Goal: Task Accomplishment & Management: Manage account settings

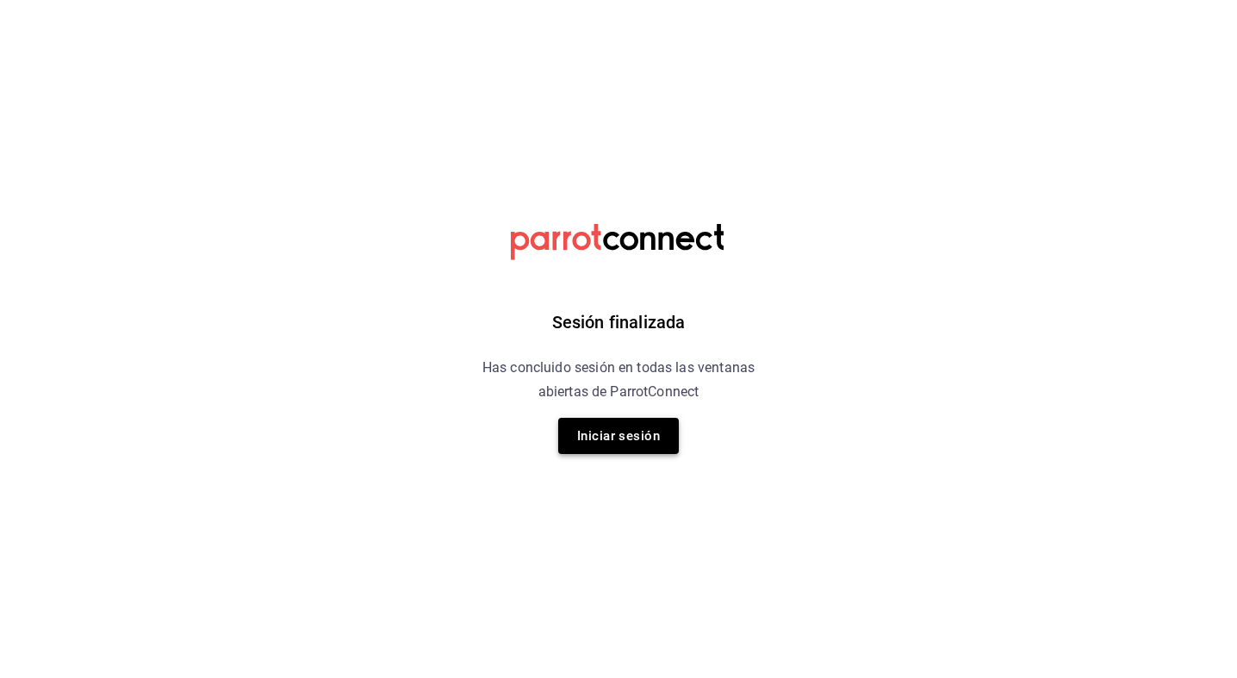
click at [616, 452] on button "Iniciar sesión" at bounding box center [618, 436] width 121 height 36
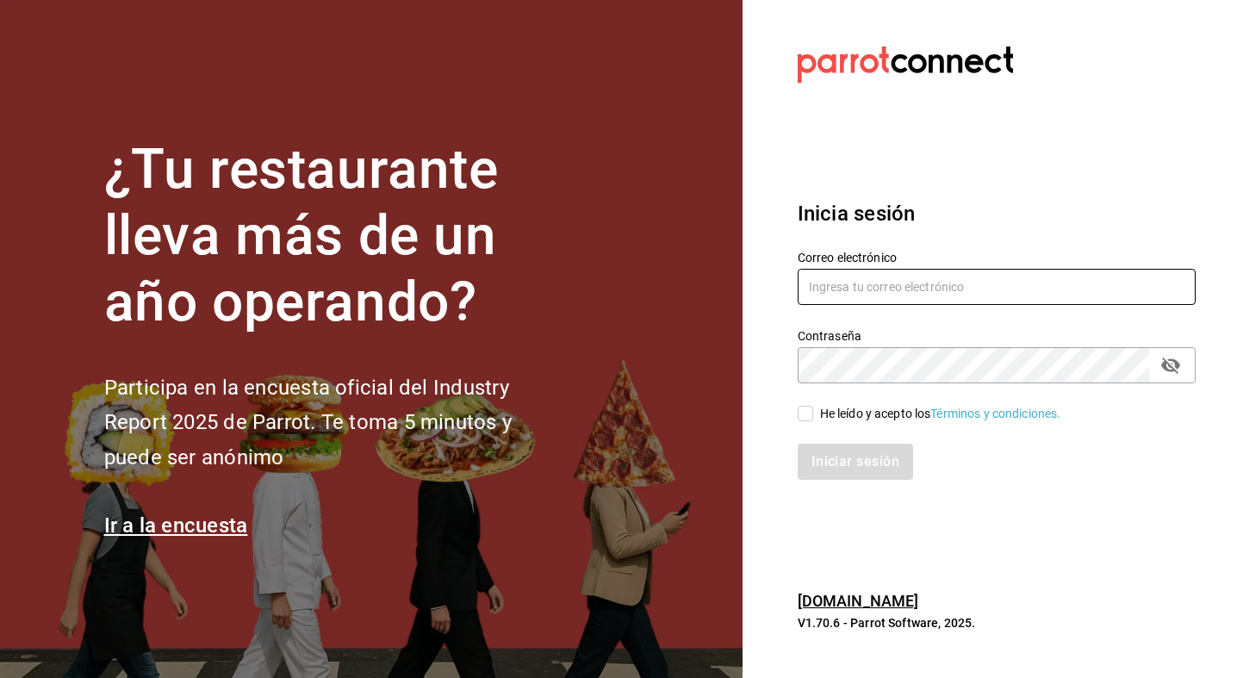
type input "[EMAIL_ADDRESS][DOMAIN_NAME]"
click at [796, 413] on div "He leído y acepto los Términos y condiciones." at bounding box center [986, 403] width 419 height 40
click at [811, 414] on input "He leído y acepto los Términos y condiciones." at bounding box center [806, 414] width 16 height 16
checkbox input "true"
click at [853, 463] on button "Iniciar sesión" at bounding box center [856, 462] width 117 height 36
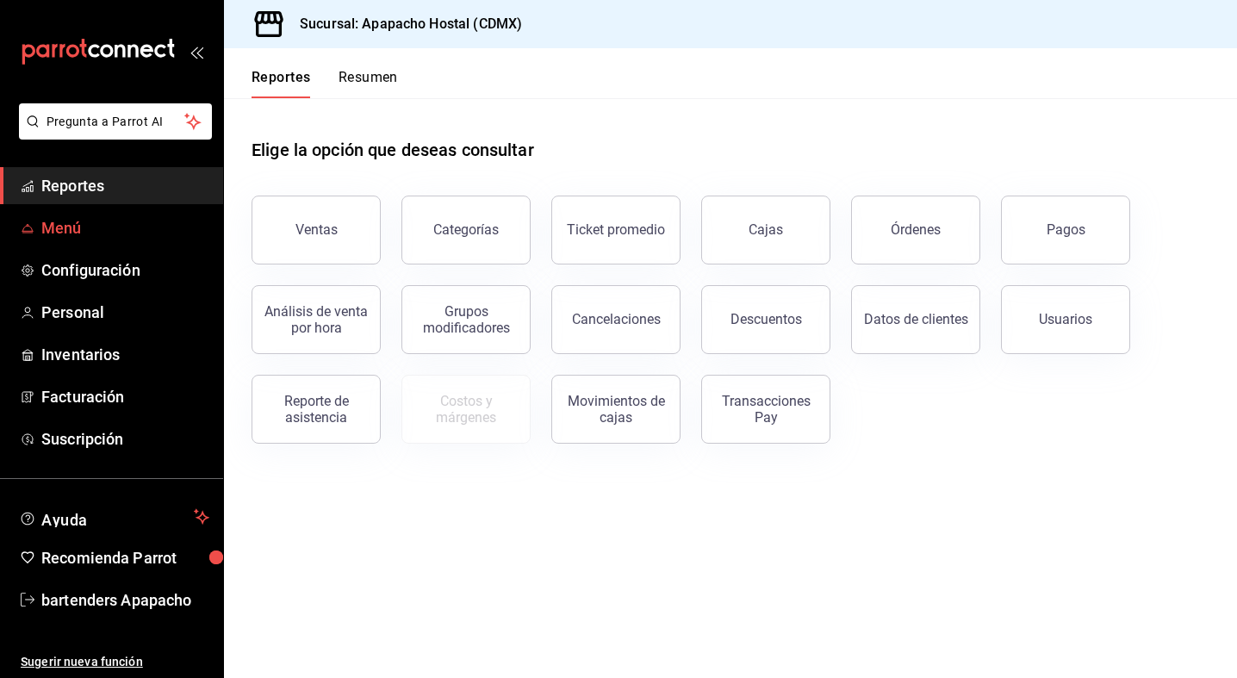
click at [89, 223] on span "Menú" at bounding box center [125, 227] width 168 height 23
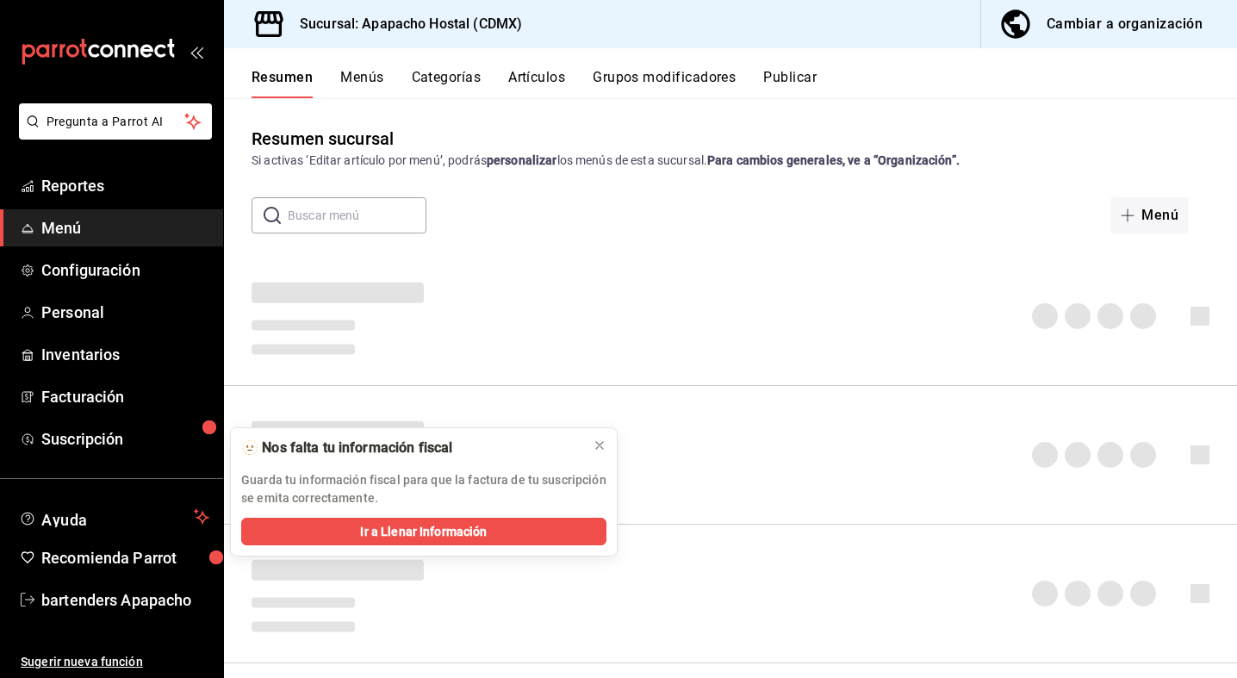
click at [358, 24] on h3 "Sucursal: Apapacho Hostal (CDMX)" at bounding box center [404, 24] width 236 height 21
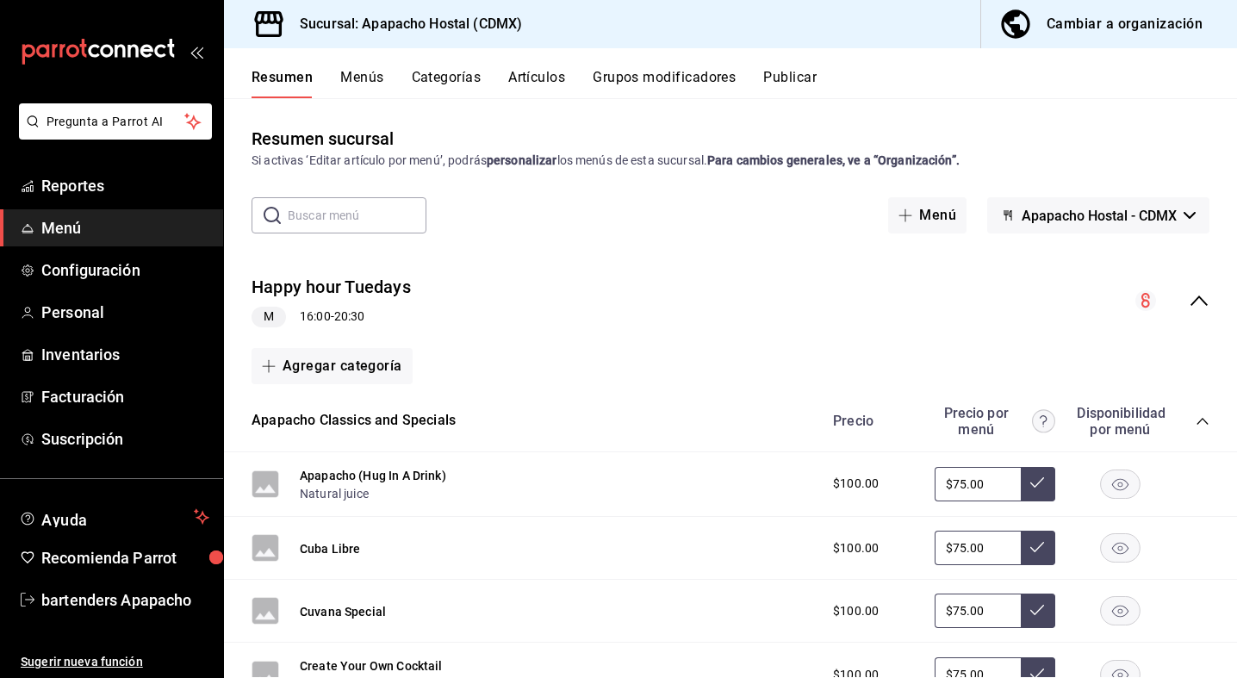
click at [1107, 23] on div "Cambiar a organización" at bounding box center [1125, 24] width 156 height 24
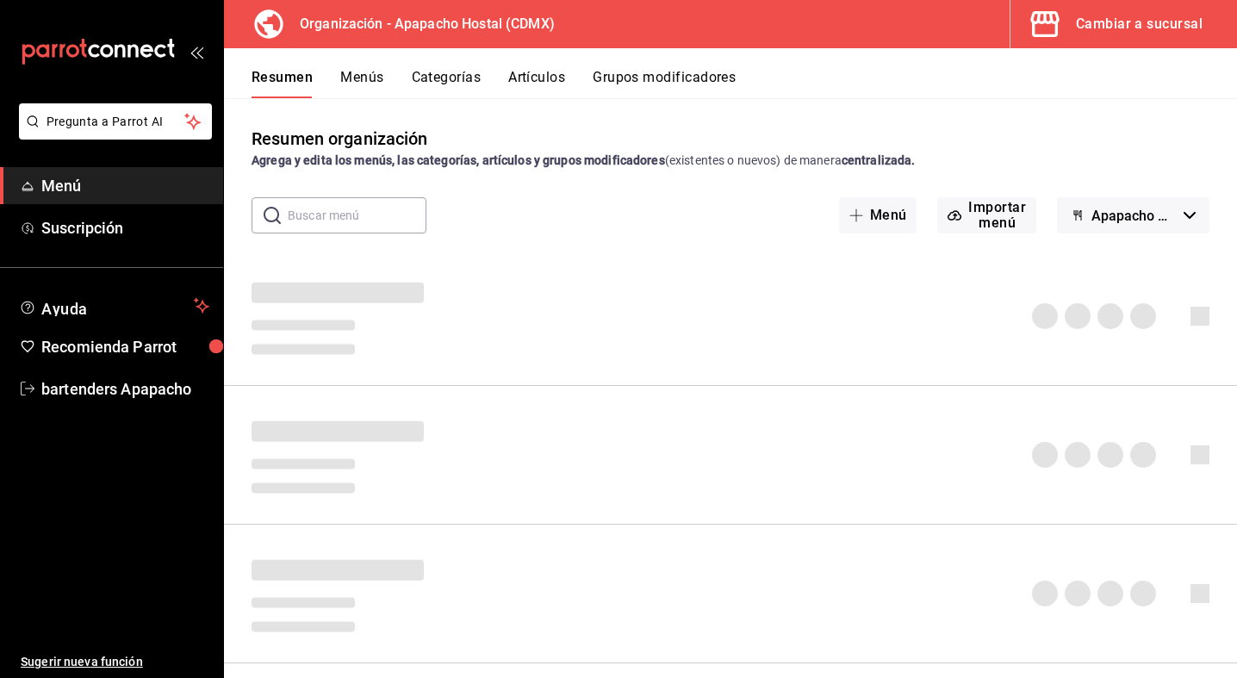
click at [357, 78] on button "Menús" at bounding box center [361, 83] width 43 height 29
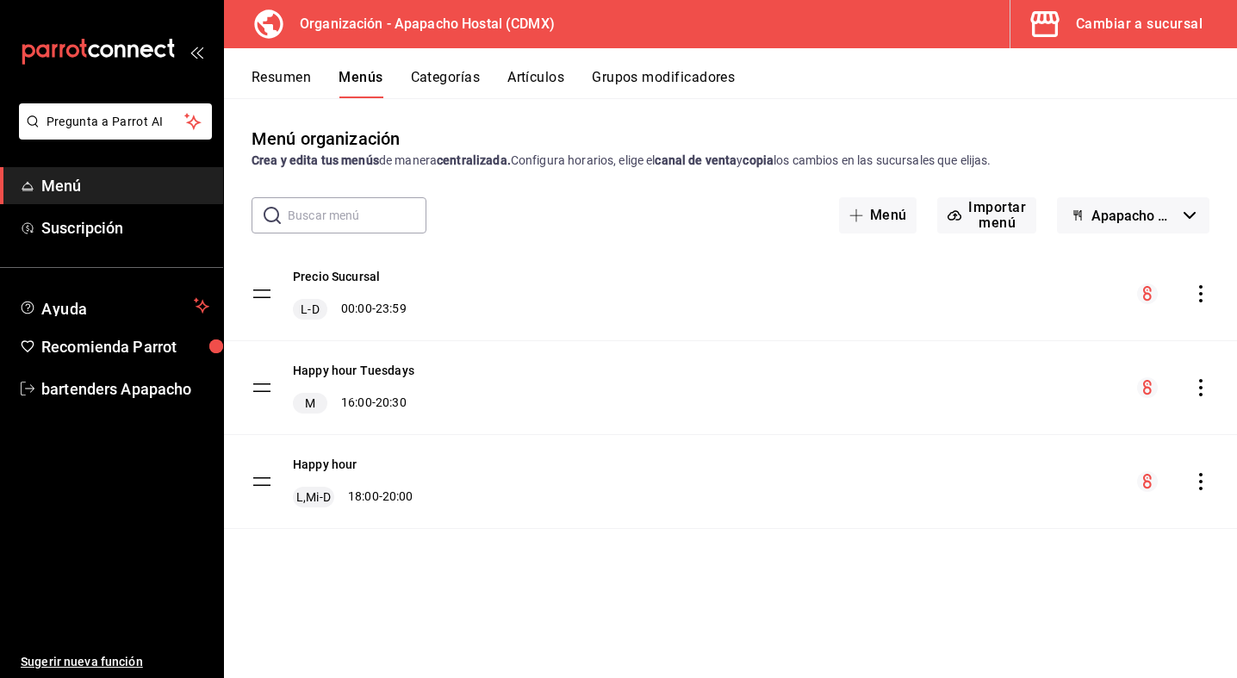
click at [451, 74] on button "Categorías" at bounding box center [446, 83] width 70 height 29
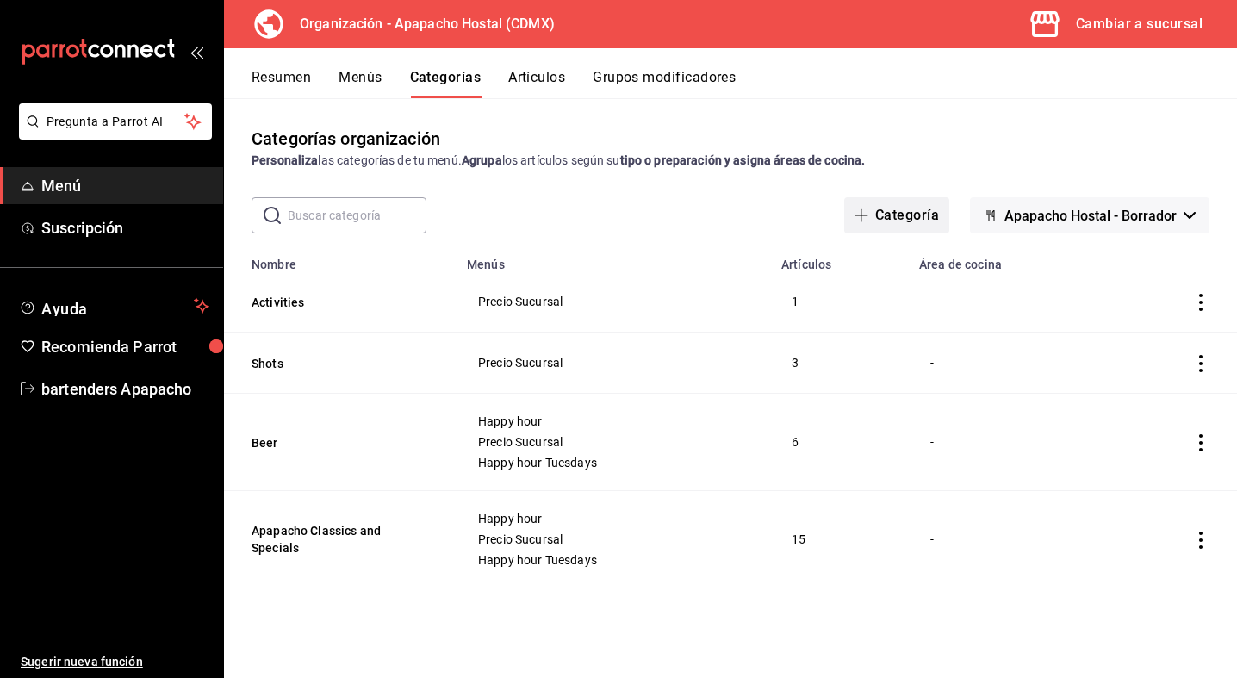
click at [901, 197] on button "Categoría" at bounding box center [896, 215] width 105 height 36
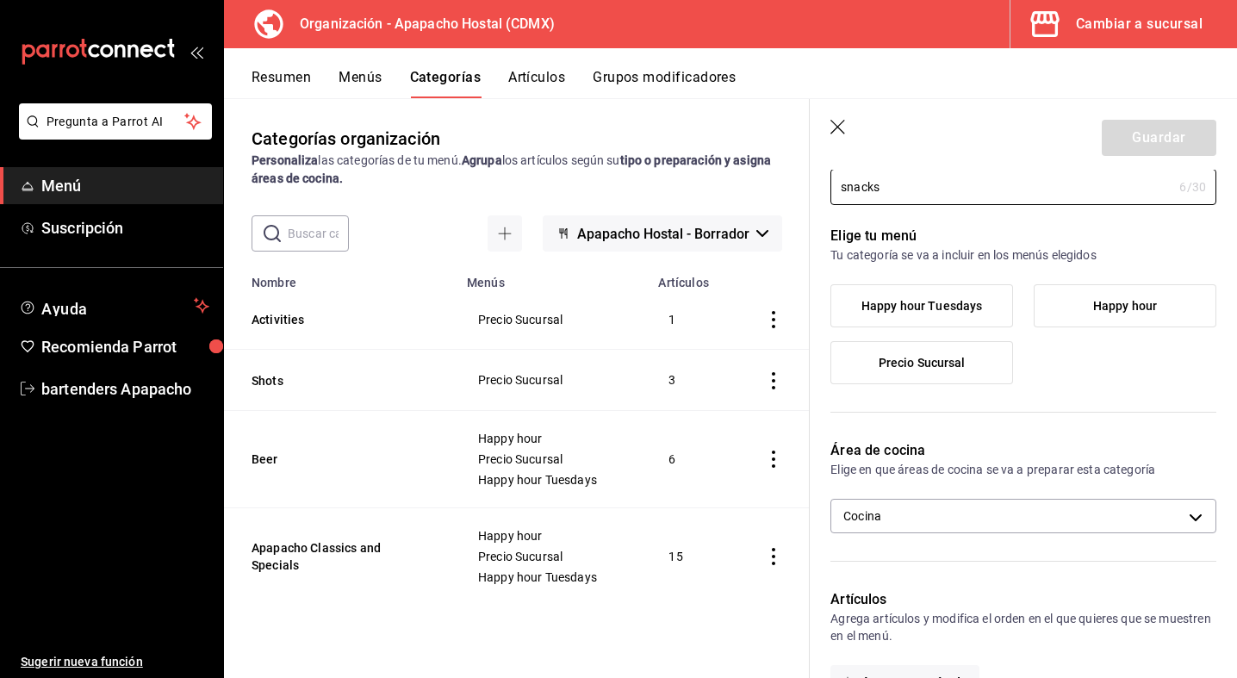
scroll to position [72, 0]
type input "snacks"
click at [949, 366] on span "Precio Sucursal" at bounding box center [922, 364] width 87 height 15
click at [0, 0] on input "Precio Sucursal" at bounding box center [0, 0] width 0 height 0
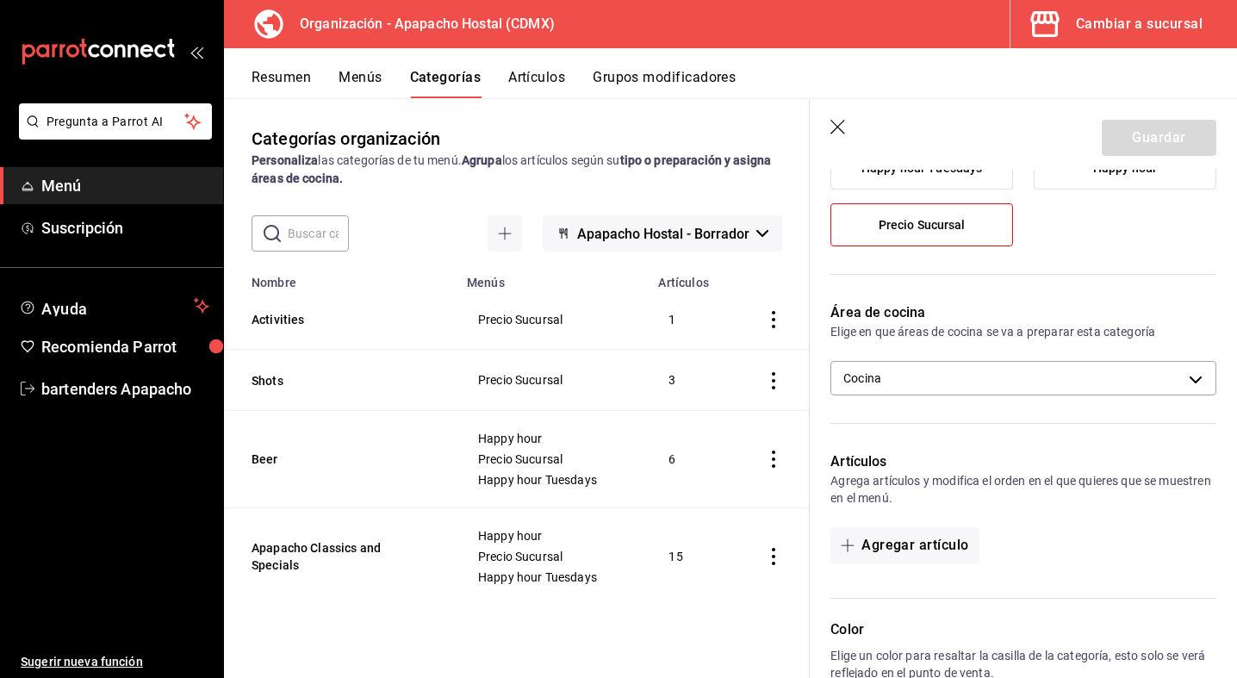
scroll to position [212, 0]
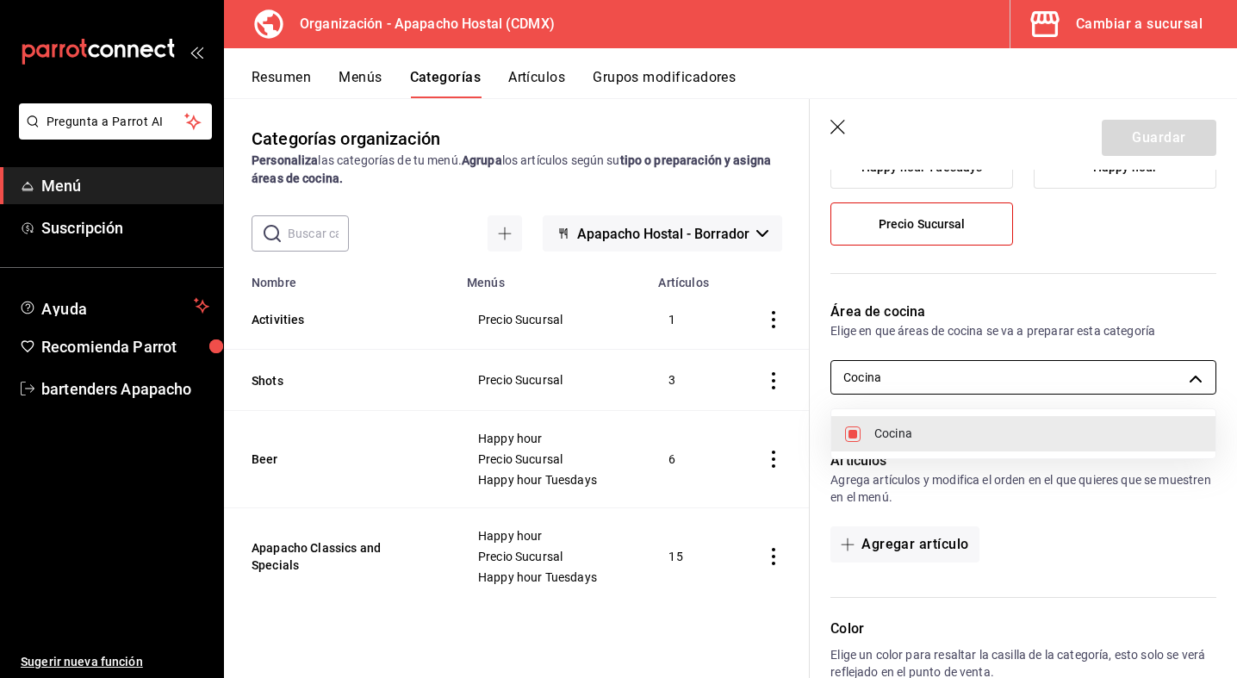
click at [947, 379] on body "Pregunta a Parrot AI Menú Suscripción Ayuda Recomienda Parrot bartenders Apapac…" at bounding box center [618, 339] width 1237 height 678
click at [910, 432] on span "Cocina" at bounding box center [1037, 434] width 327 height 18
checkbox input "false"
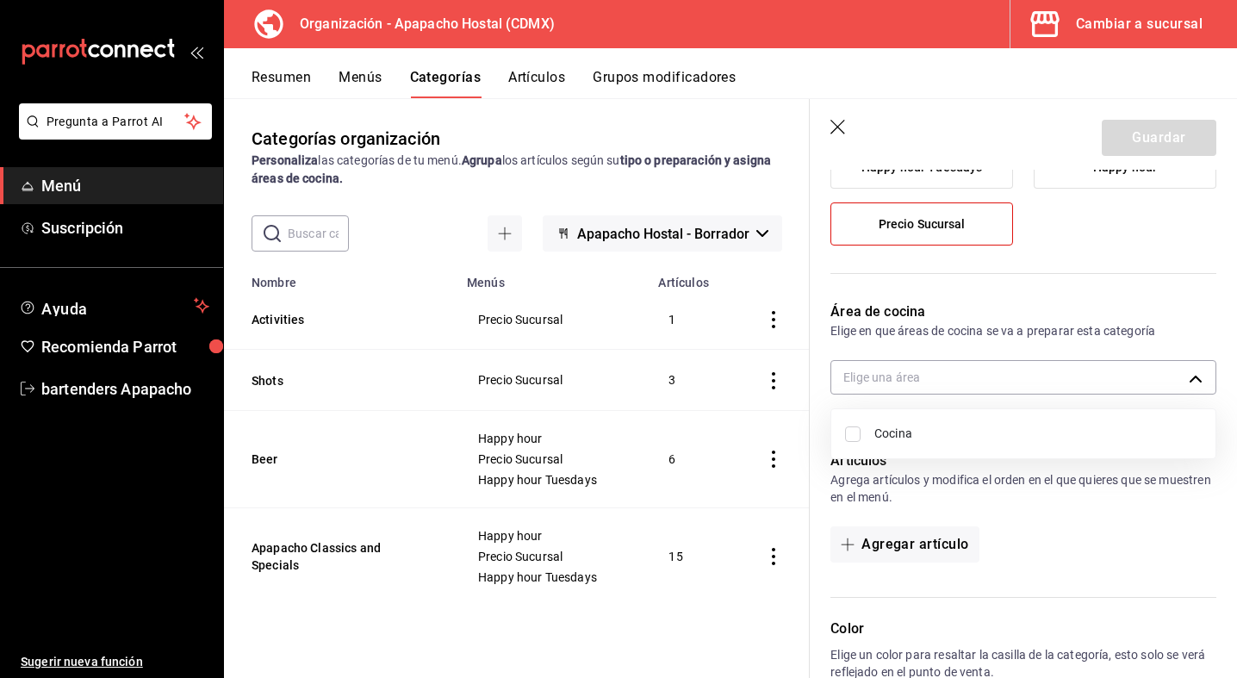
click at [1073, 519] on div at bounding box center [618, 339] width 1237 height 678
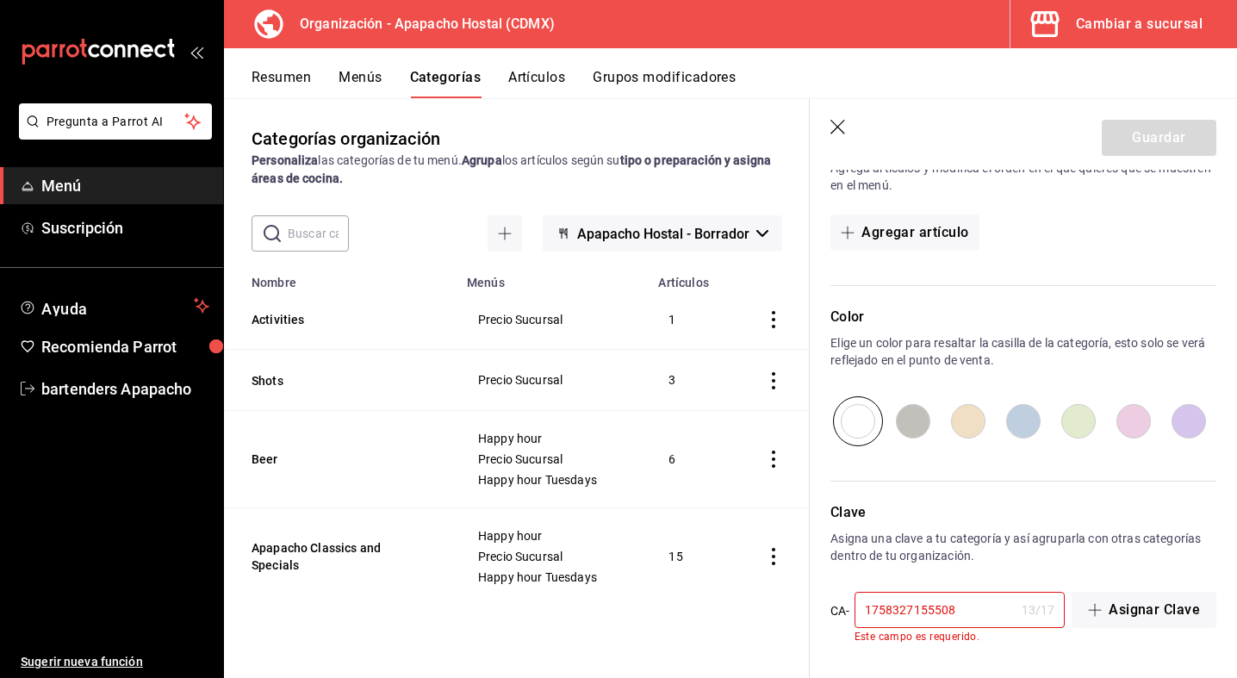
scroll to position [523, 0]
click at [773, 314] on icon "actions" at bounding box center [773, 319] width 17 height 17
click at [721, 361] on span "Editar" at bounding box center [721, 360] width 45 height 18
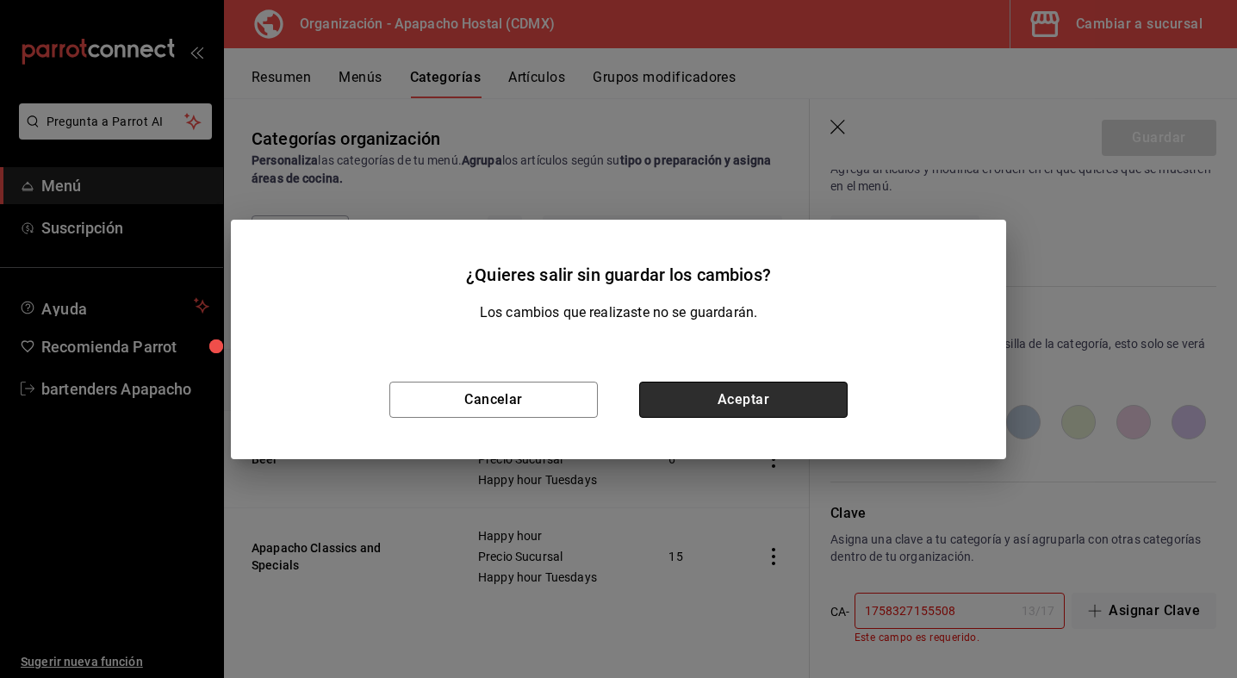
click at [774, 401] on button "Aceptar" at bounding box center [743, 400] width 208 height 36
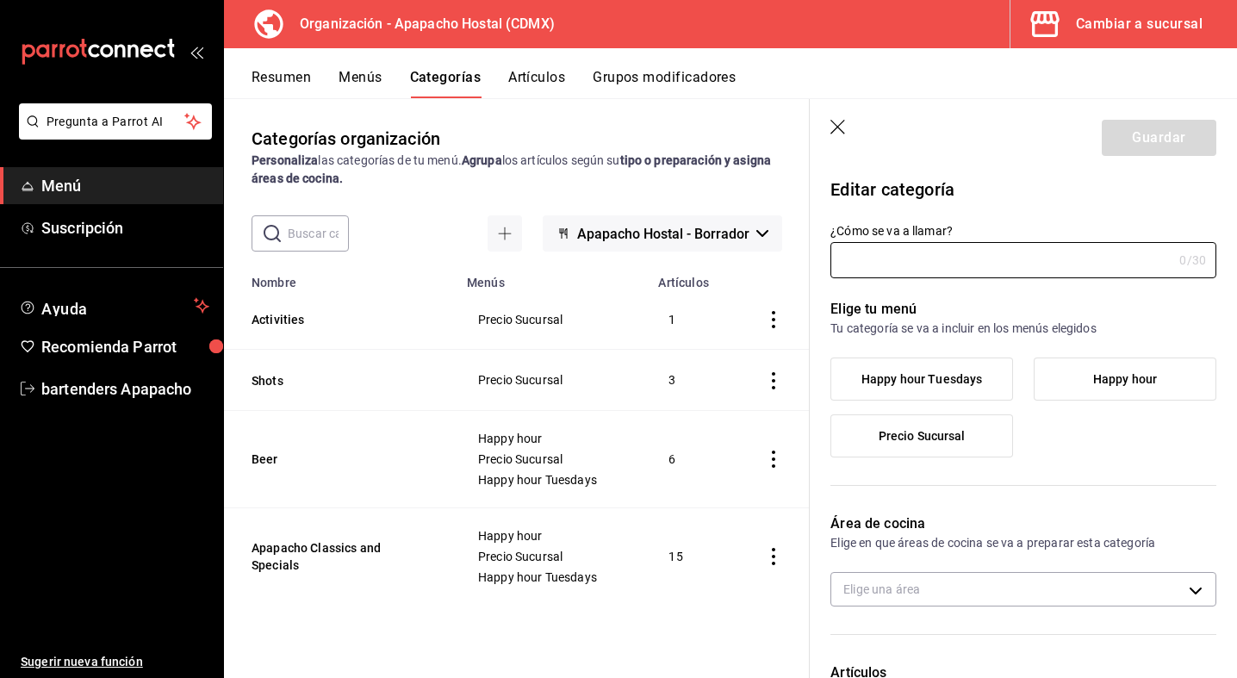
type input "Activities"
type input "1753908498743"
click at [832, 122] on icon "button" at bounding box center [838, 128] width 17 height 17
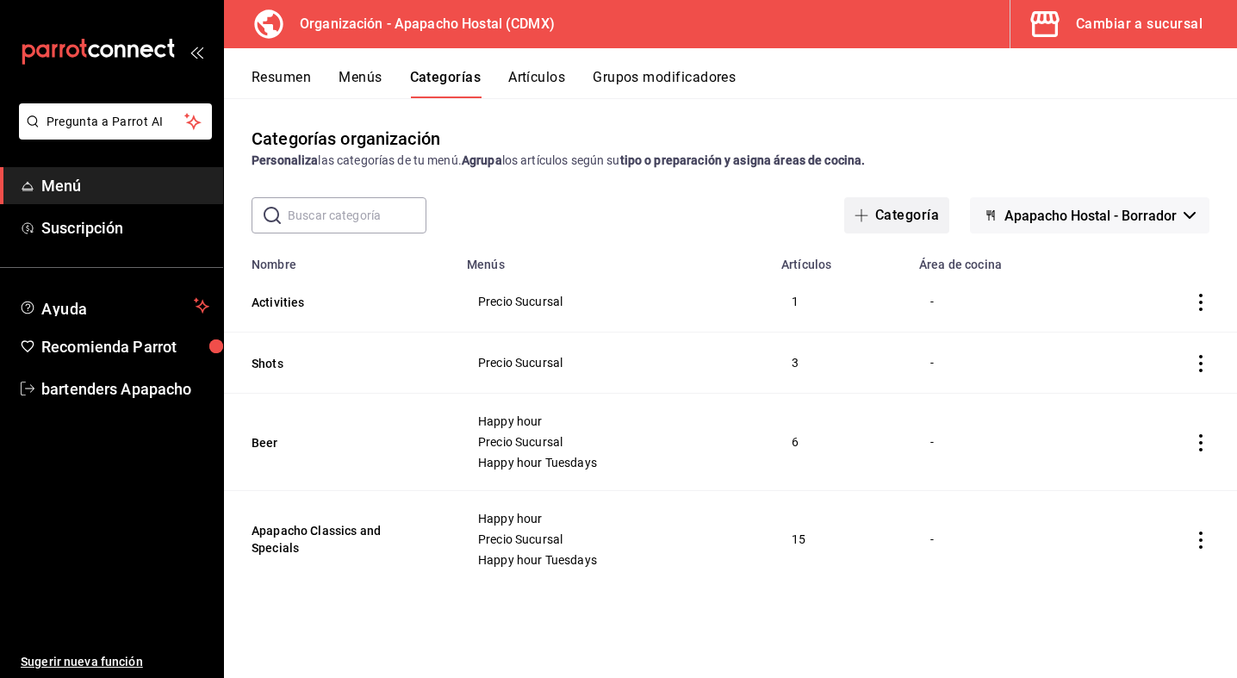
click at [906, 219] on button "Categoría" at bounding box center [896, 215] width 105 height 36
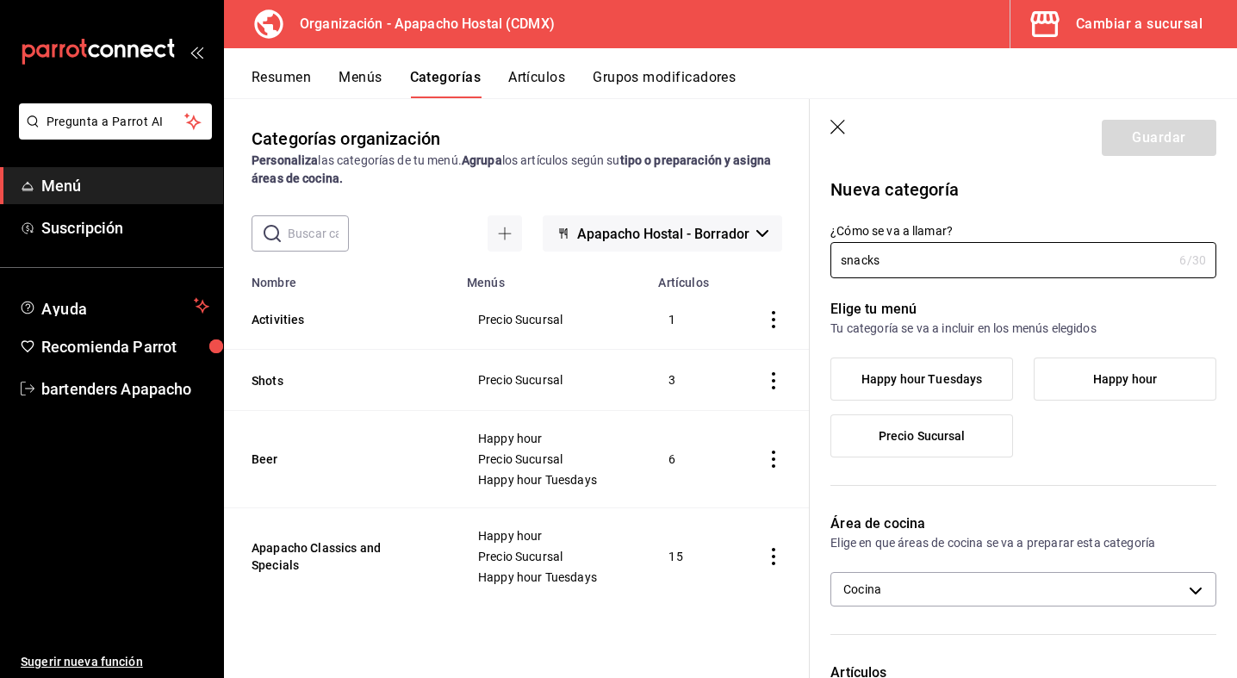
type input "snacks"
click at [933, 435] on span "Precio Sucursal" at bounding box center [922, 436] width 87 height 15
click at [0, 0] on input "Precio Sucursal" at bounding box center [0, 0] width 0 height 0
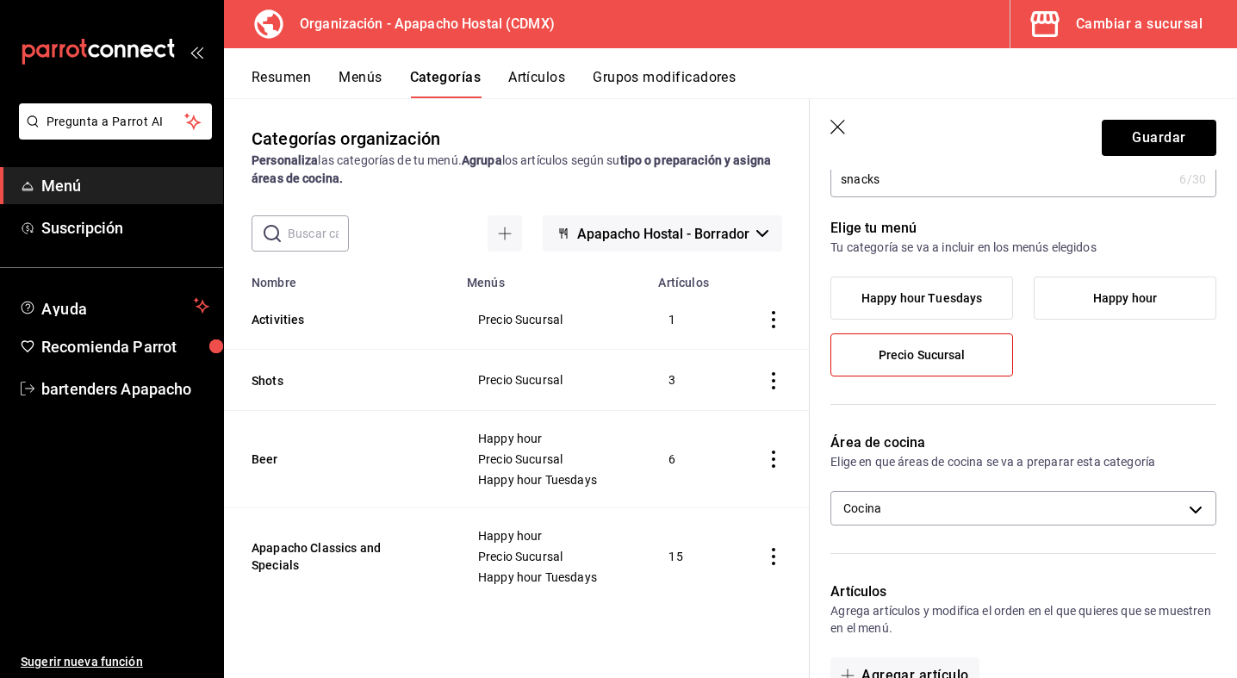
scroll to position [84, 0]
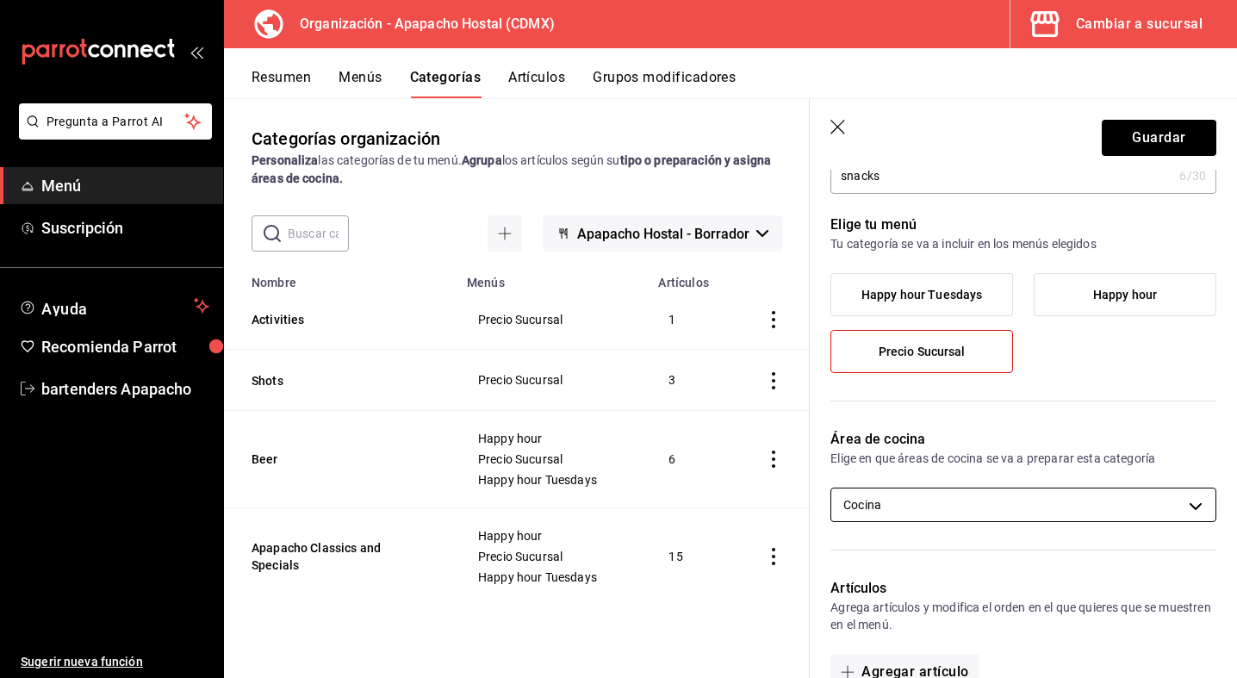
click at [1031, 509] on body "Pregunta a Parrot AI Menú Suscripción Ayuda Recomienda Parrot bartenders Apapac…" at bounding box center [618, 339] width 1237 height 678
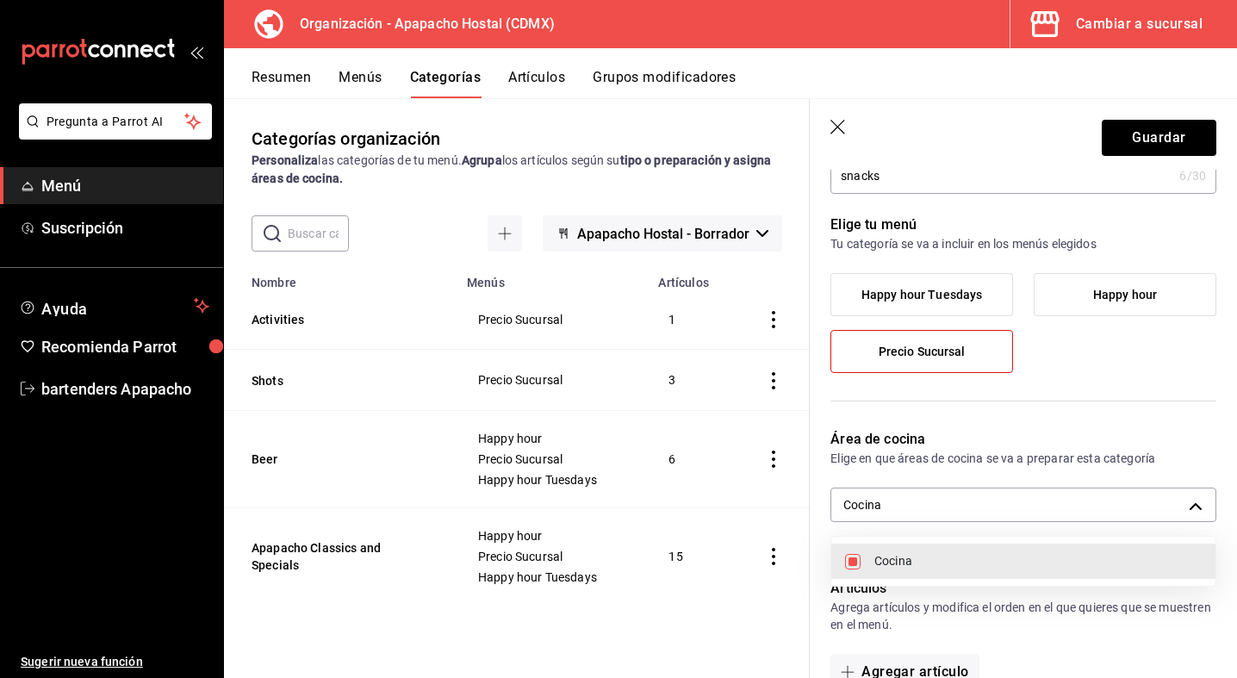
click at [871, 563] on li "Cocina" at bounding box center [1023, 561] width 384 height 35
checkbox input "false"
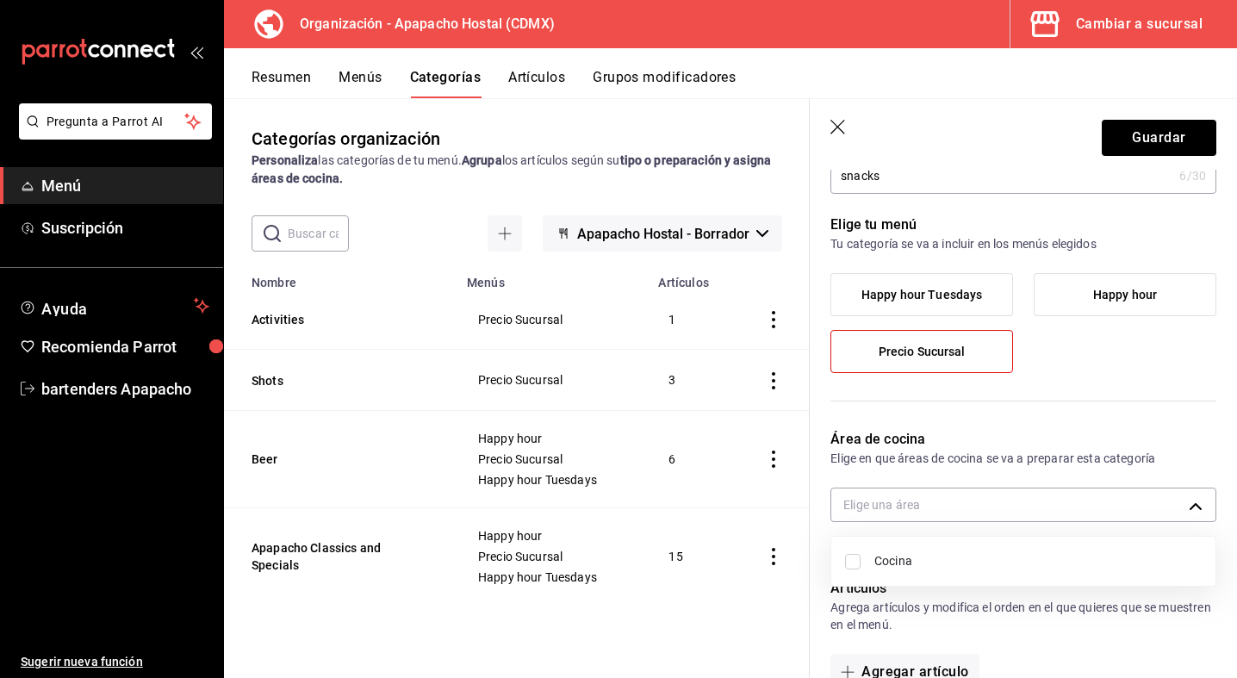
click at [990, 616] on div at bounding box center [618, 339] width 1237 height 678
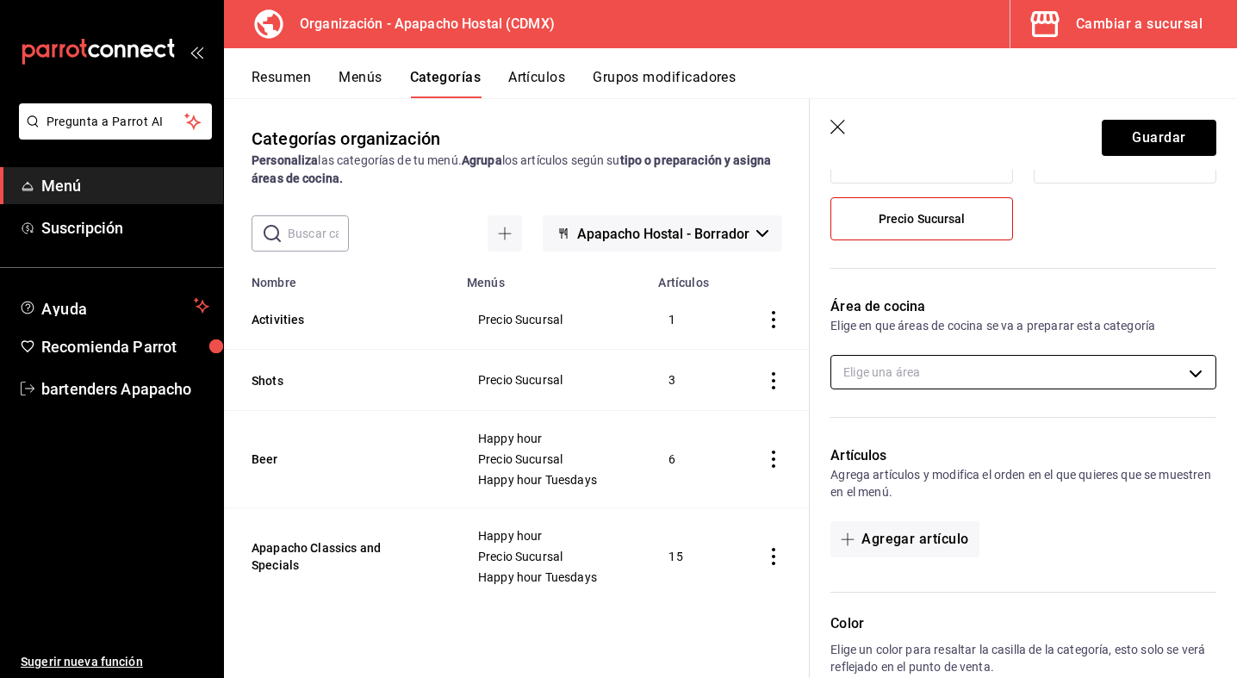
scroll to position [221, 0]
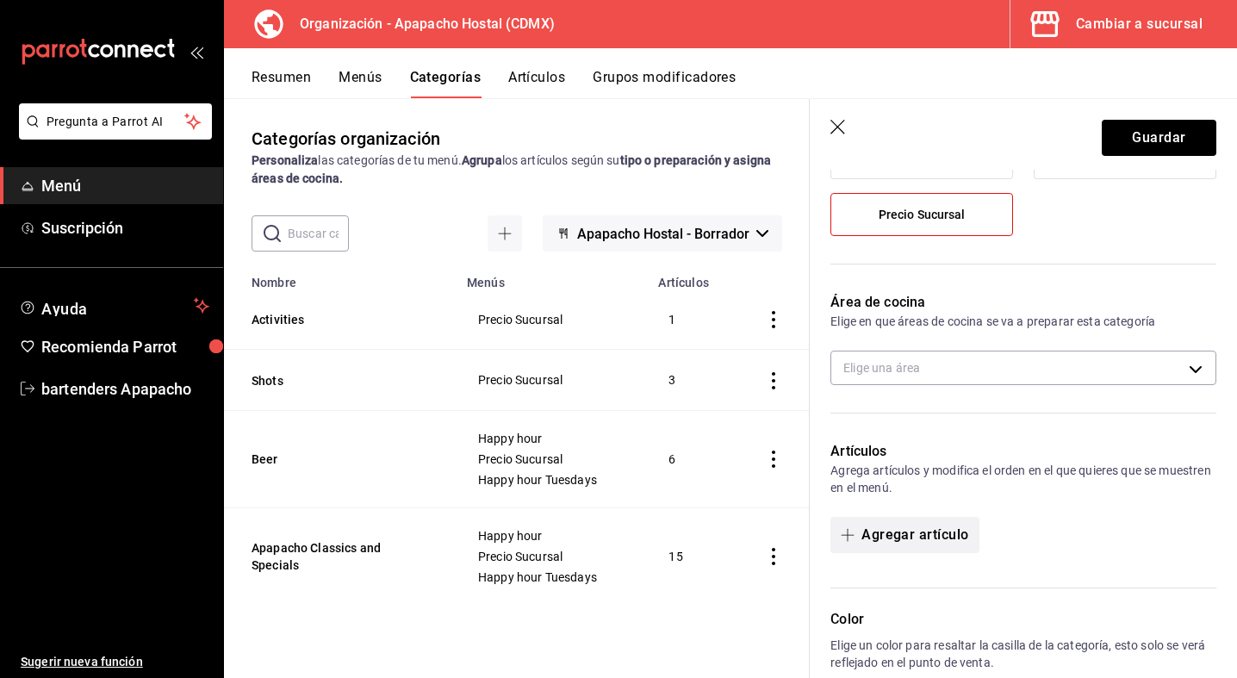
click at [907, 522] on button "Agregar artículo" at bounding box center [904, 535] width 148 height 36
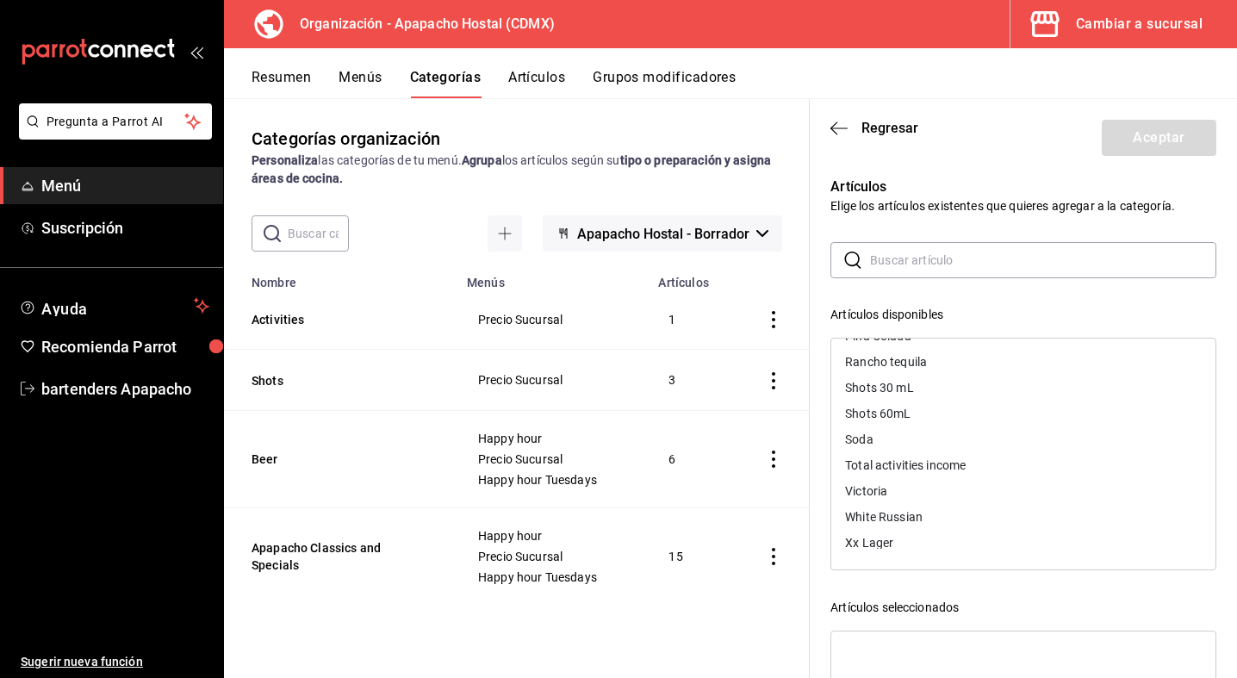
scroll to position [0, 0]
click at [842, 134] on icon "button" at bounding box center [838, 129] width 17 height 16
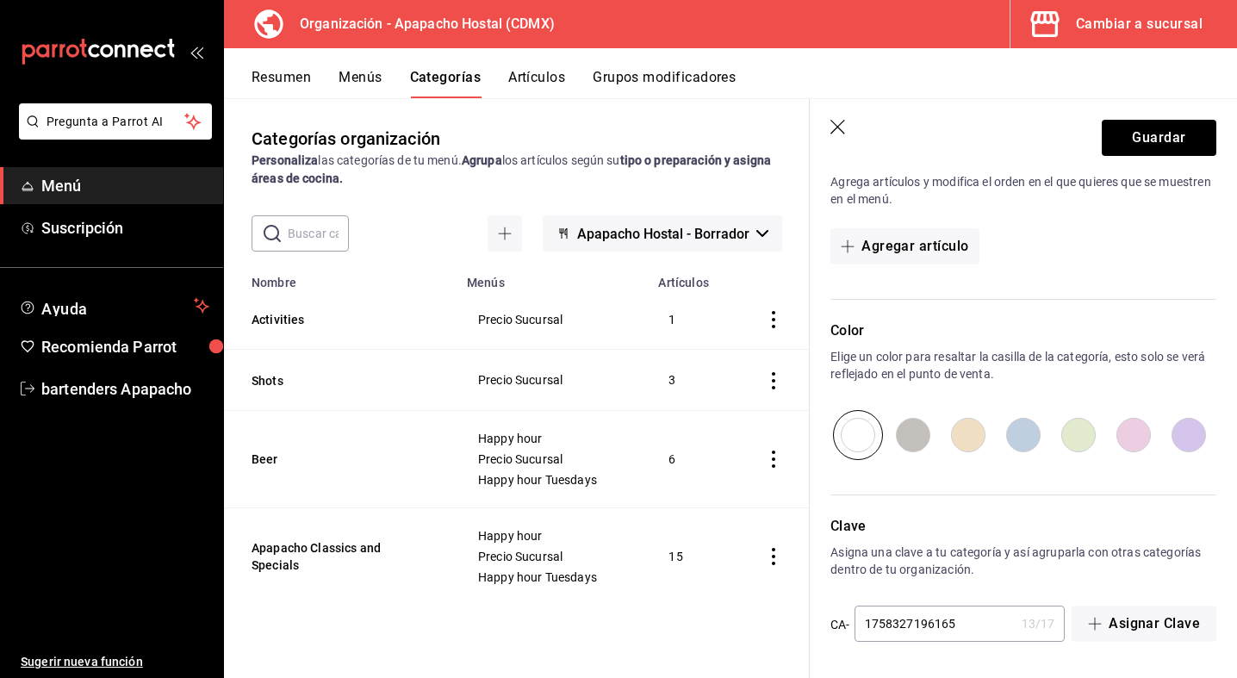
scroll to position [510, 0]
click at [1153, 141] on button "Guardar" at bounding box center [1159, 138] width 115 height 36
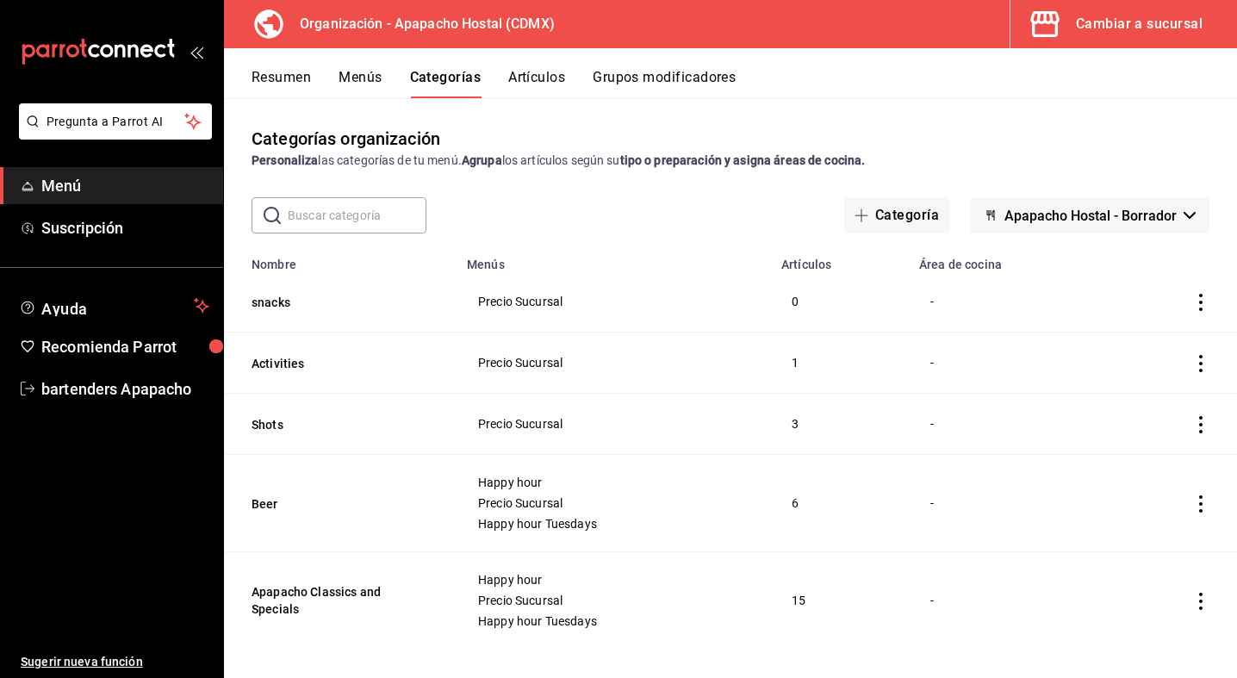
click at [674, 78] on button "Grupos modificadores" at bounding box center [664, 83] width 143 height 29
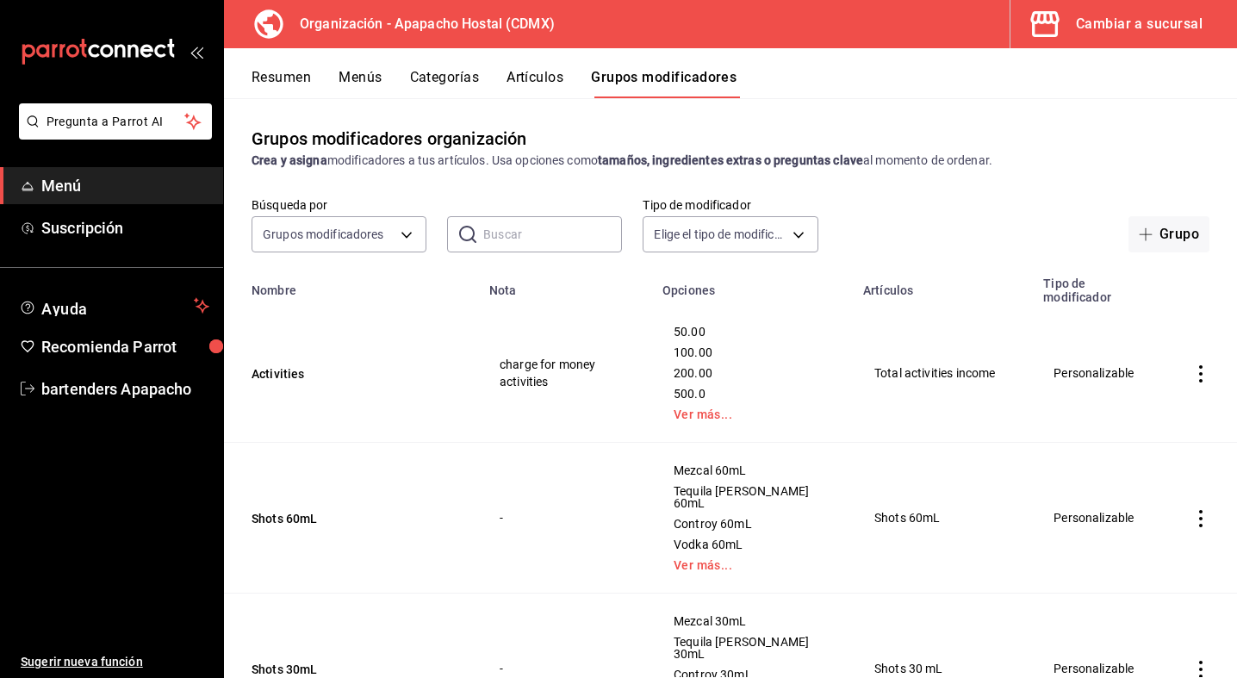
click at [528, 72] on button "Artículos" at bounding box center [534, 83] width 57 height 29
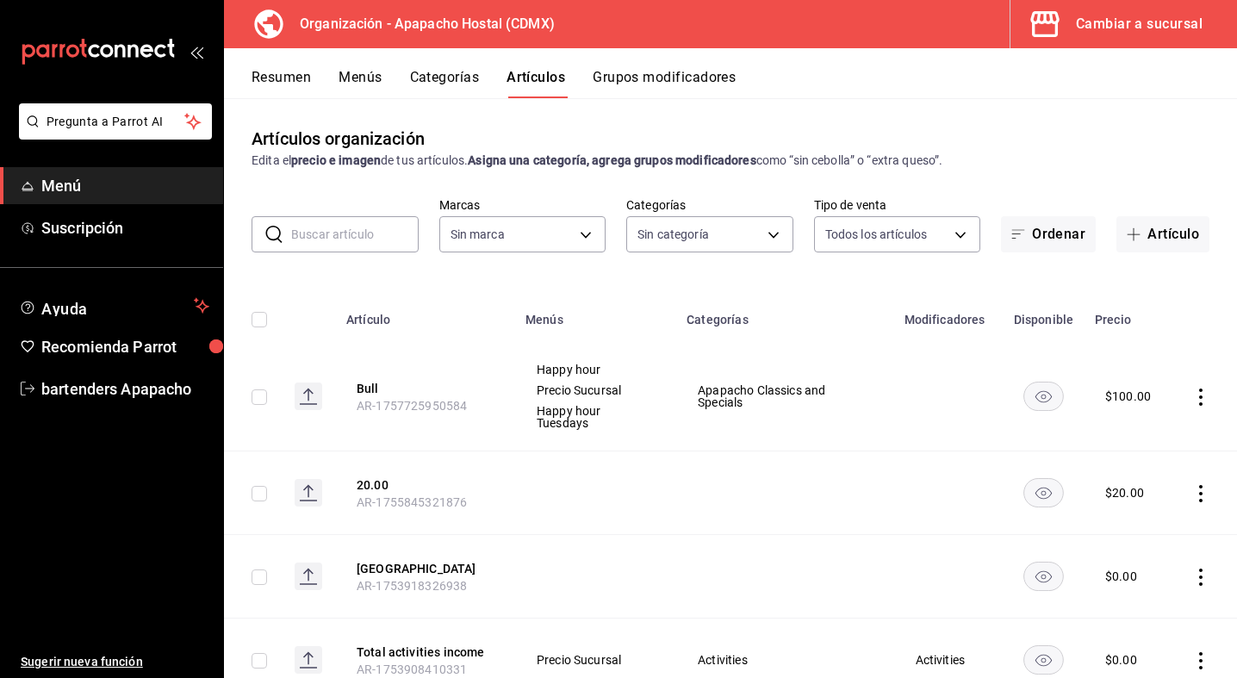
type input "ce728c6a-ecf6-4bfa-bdac-c1d4b3a3a001"
type input "cfec5513-4d40-4bd5-9916-2b5d8fec9ae5,dc1d84dd-acee-4efd-bf1d-fd26439c5cb6,f10f5…"
click at [1146, 235] on button "Artículo" at bounding box center [1162, 234] width 93 height 36
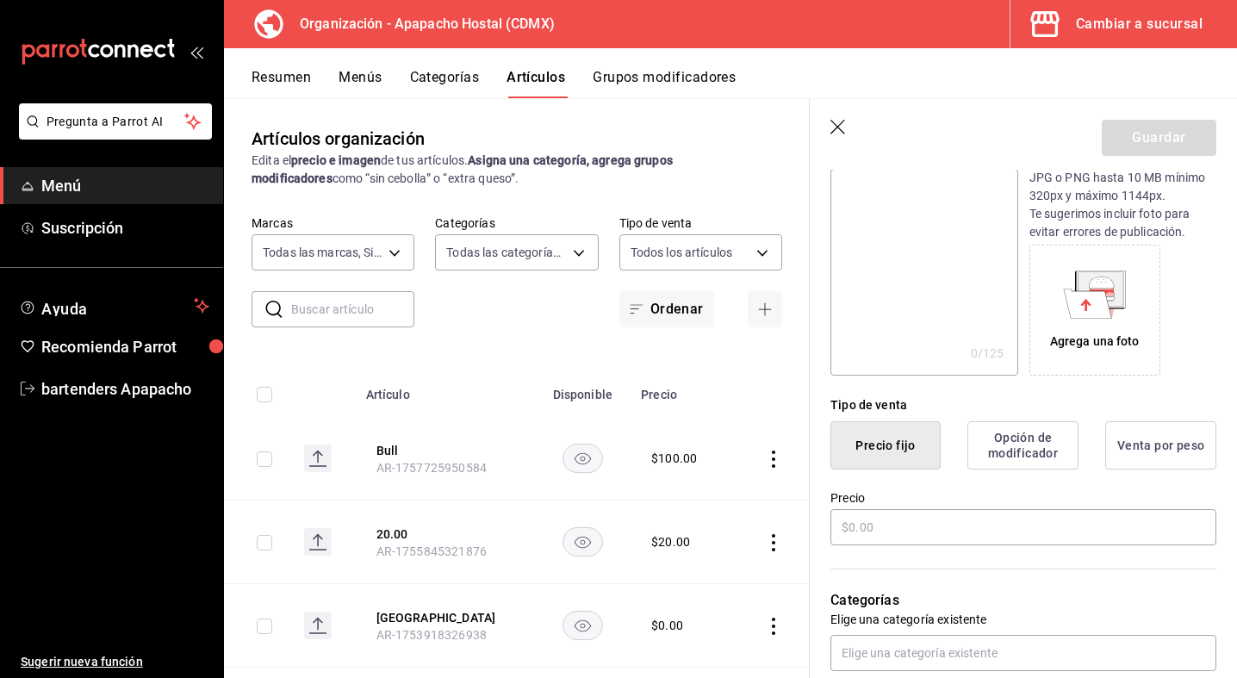
scroll to position [255, 0]
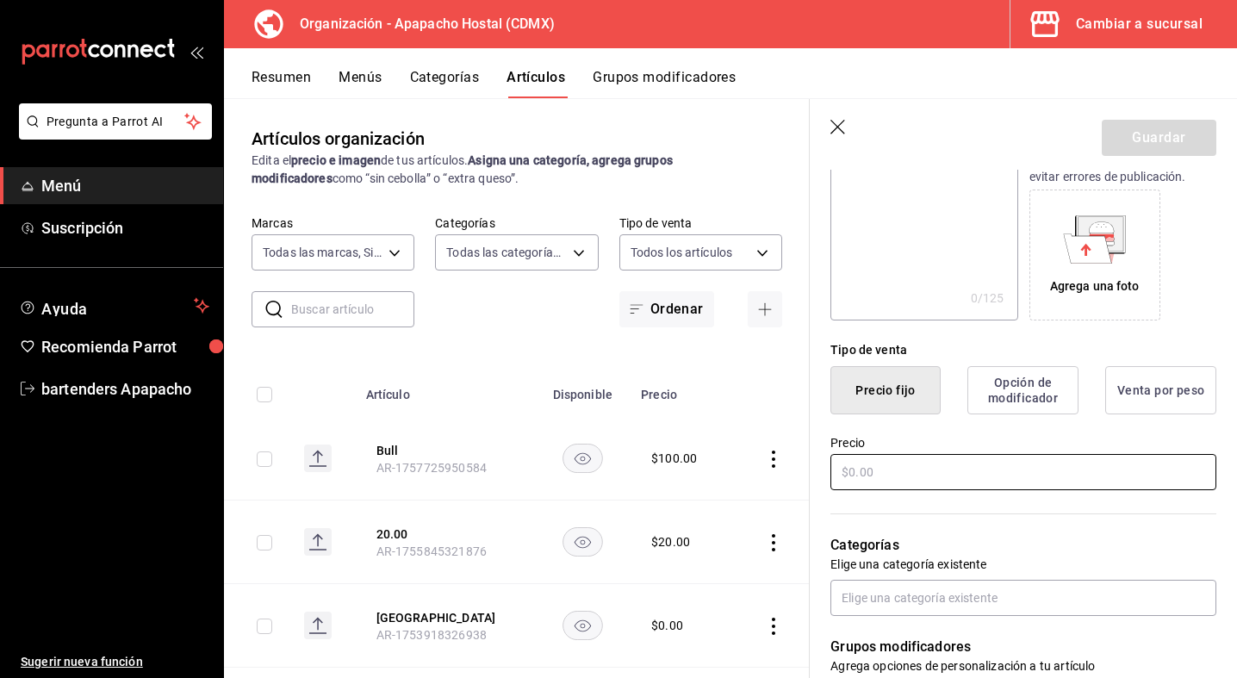
type input "palomitas"
click at [964, 469] on input "text" at bounding box center [1023, 472] width 386 height 36
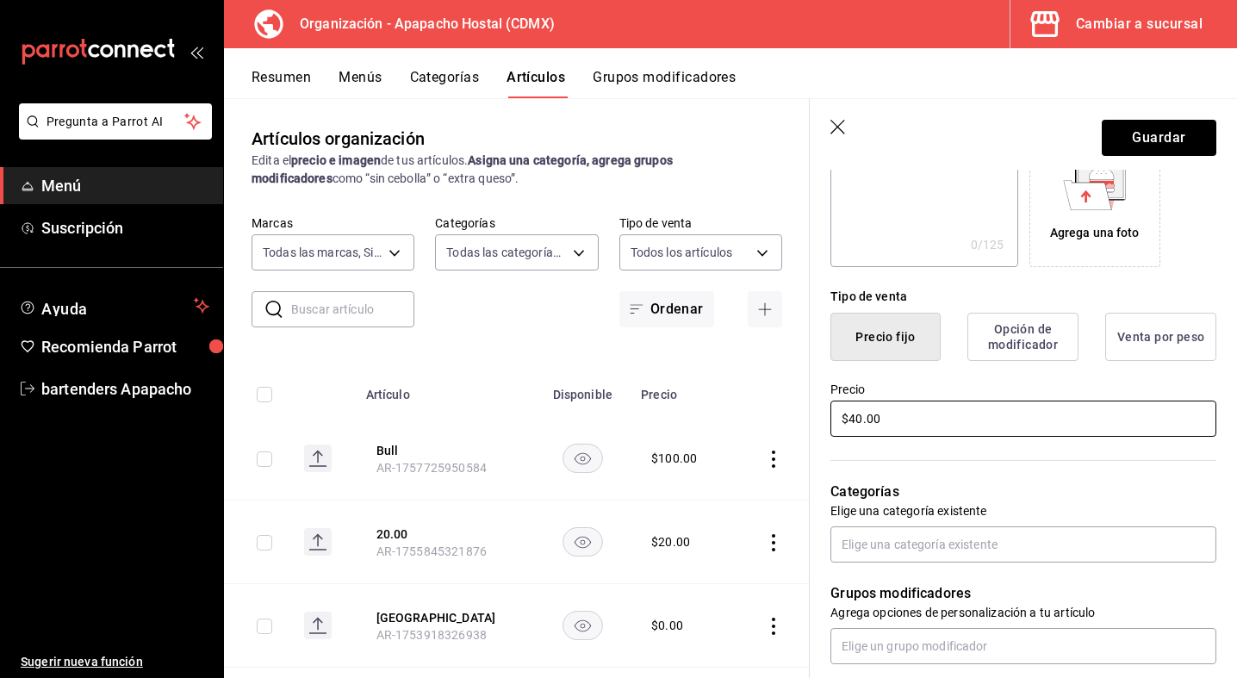
scroll to position [316, 0]
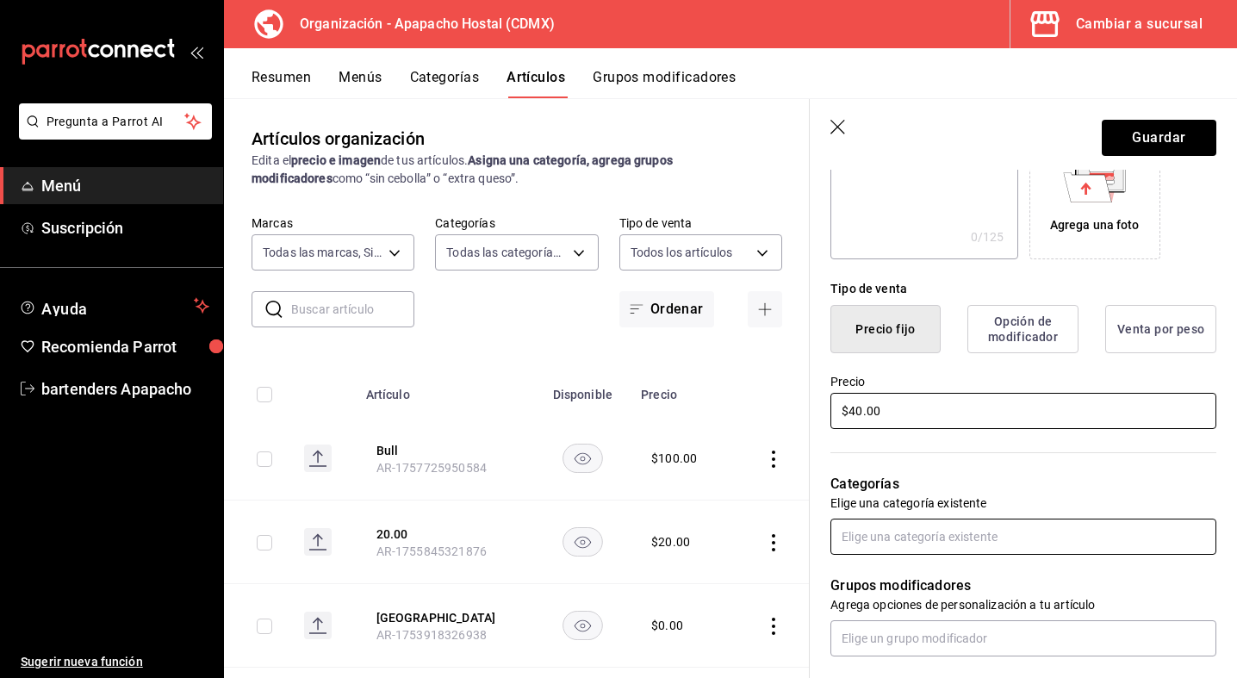
type input "$40.00"
click at [911, 530] on input "text" at bounding box center [1023, 537] width 386 height 36
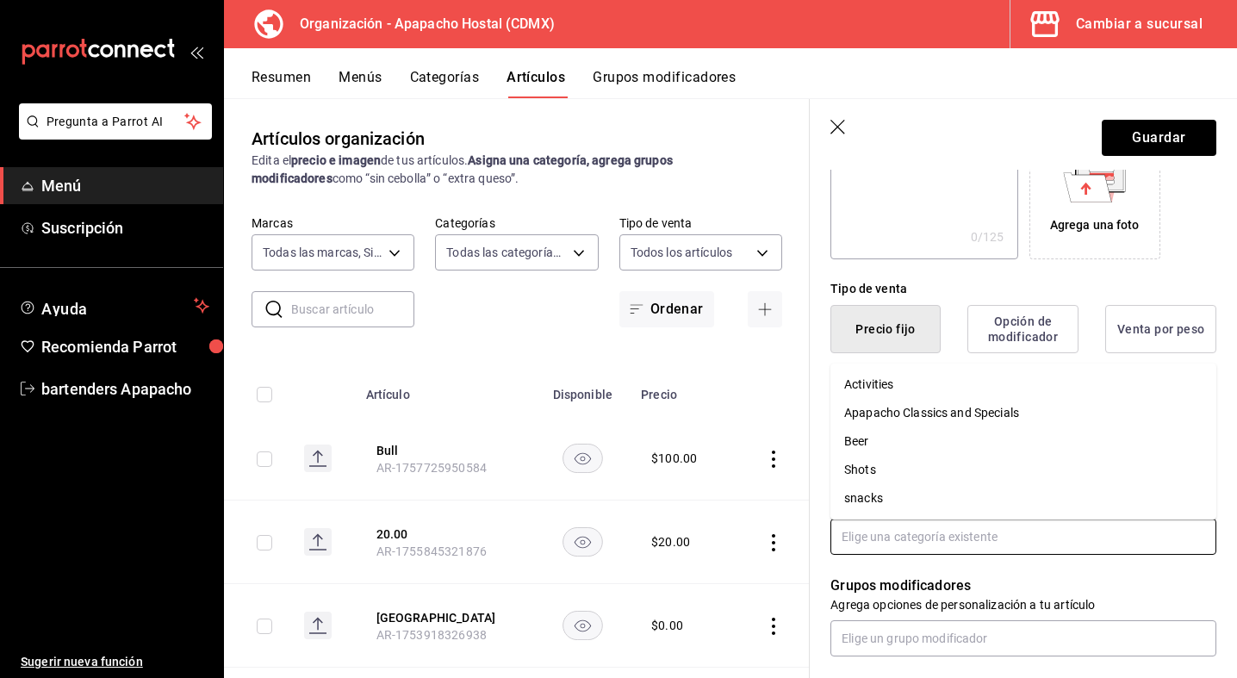
scroll to position [0, 0]
click at [874, 495] on li "snacks" at bounding box center [1023, 497] width 386 height 28
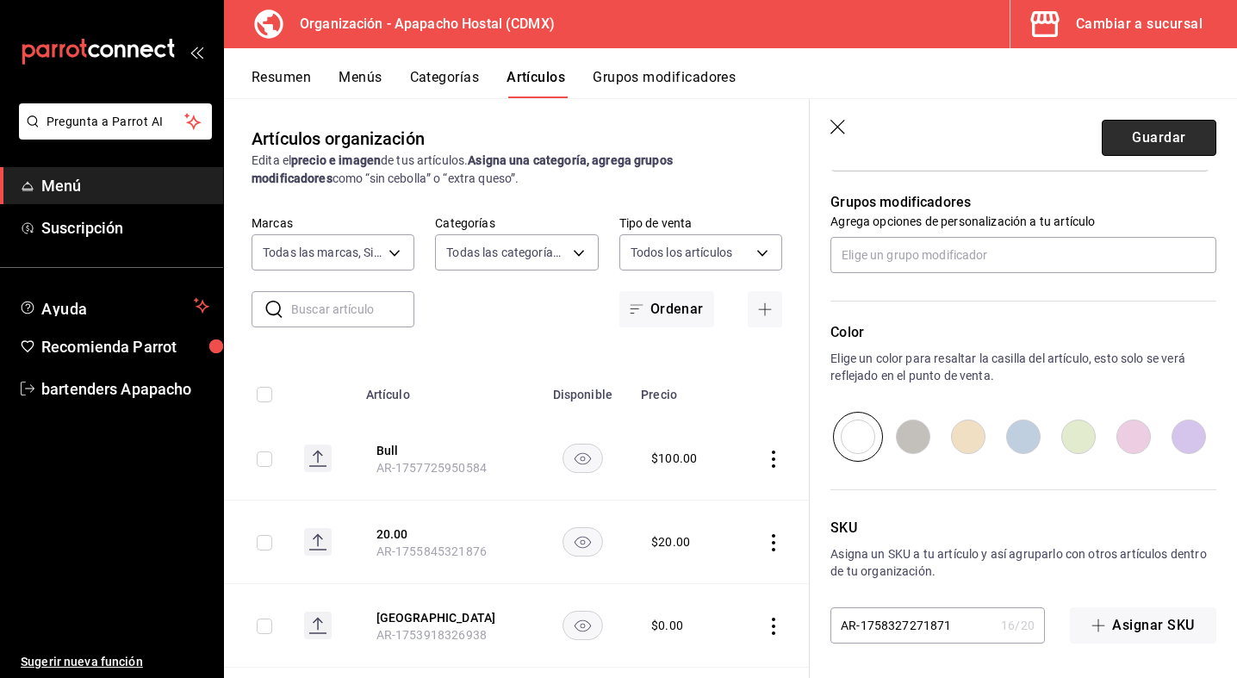
click at [1159, 134] on button "Guardar" at bounding box center [1159, 138] width 115 height 36
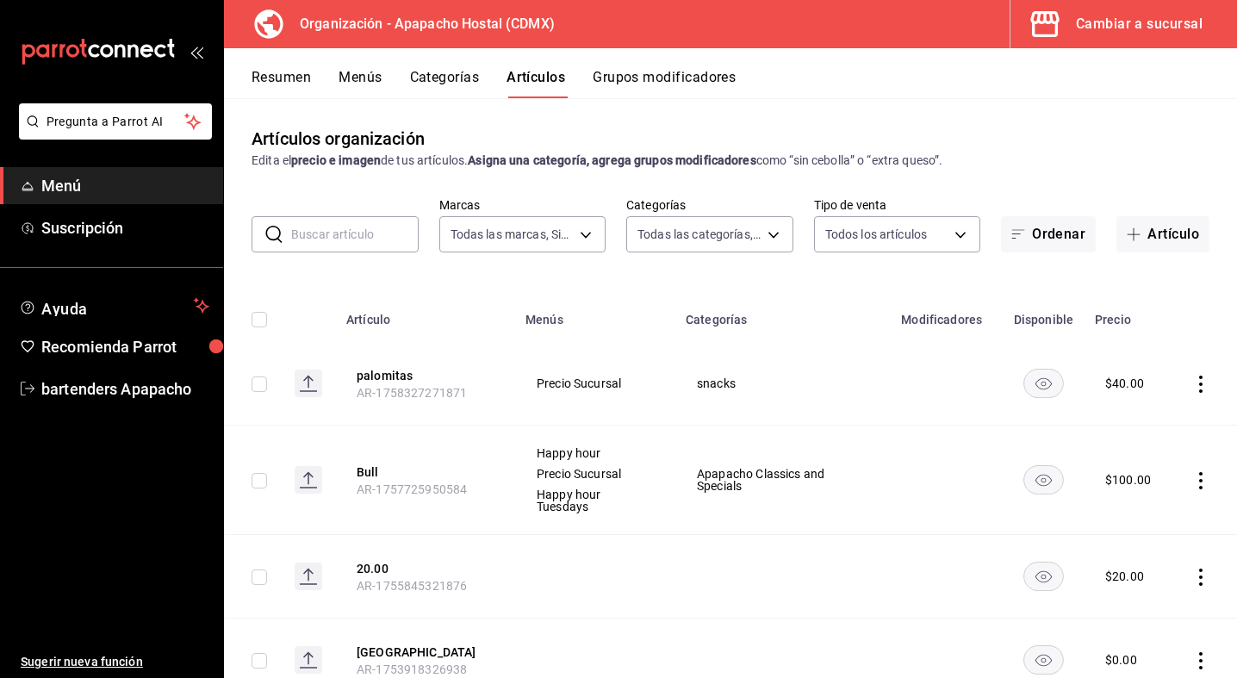
click at [373, 80] on button "Menús" at bounding box center [360, 83] width 43 height 29
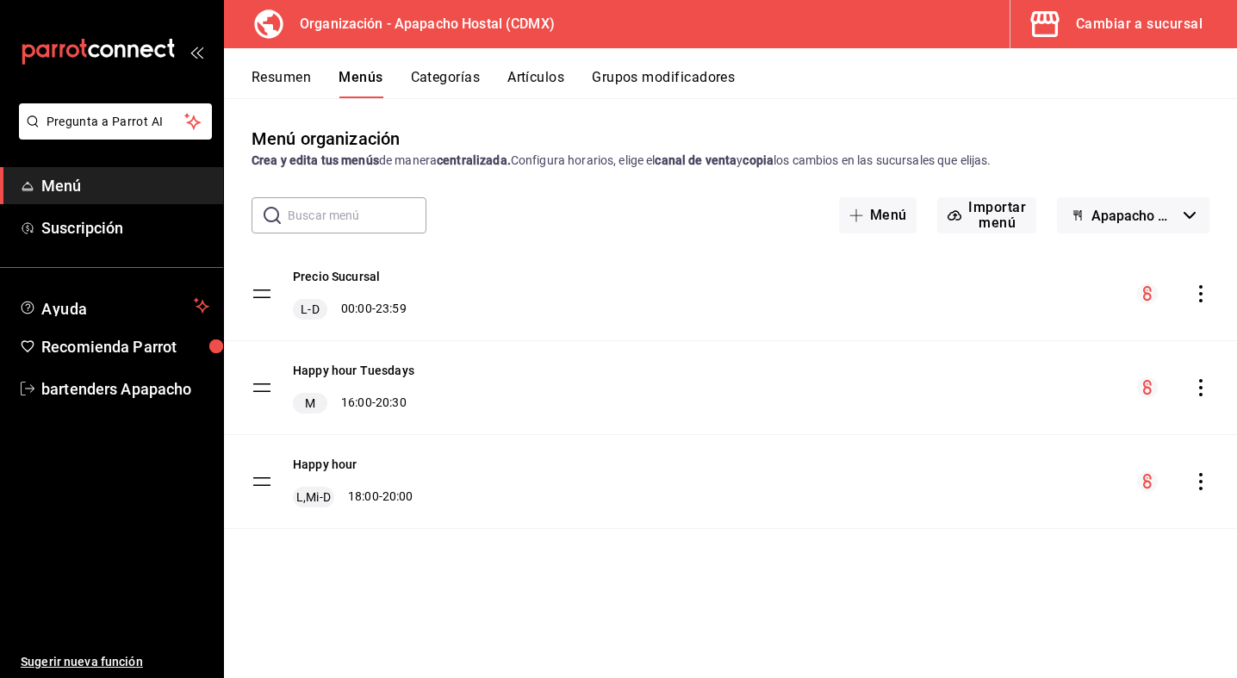
click at [433, 85] on button "Categorías" at bounding box center [446, 83] width 70 height 29
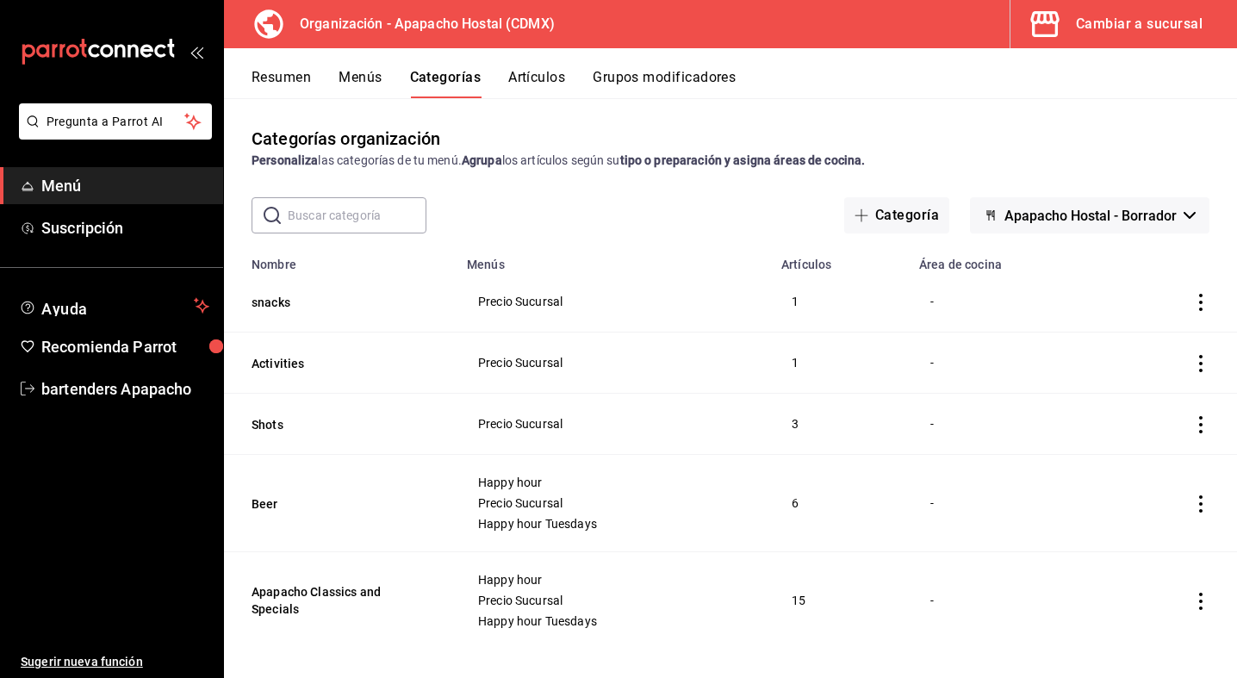
click at [1198, 302] on icon "actions" at bounding box center [1200, 302] width 17 height 17
click at [1010, 341] on div at bounding box center [618, 339] width 1237 height 678
click at [357, 74] on button "Menús" at bounding box center [360, 83] width 43 height 29
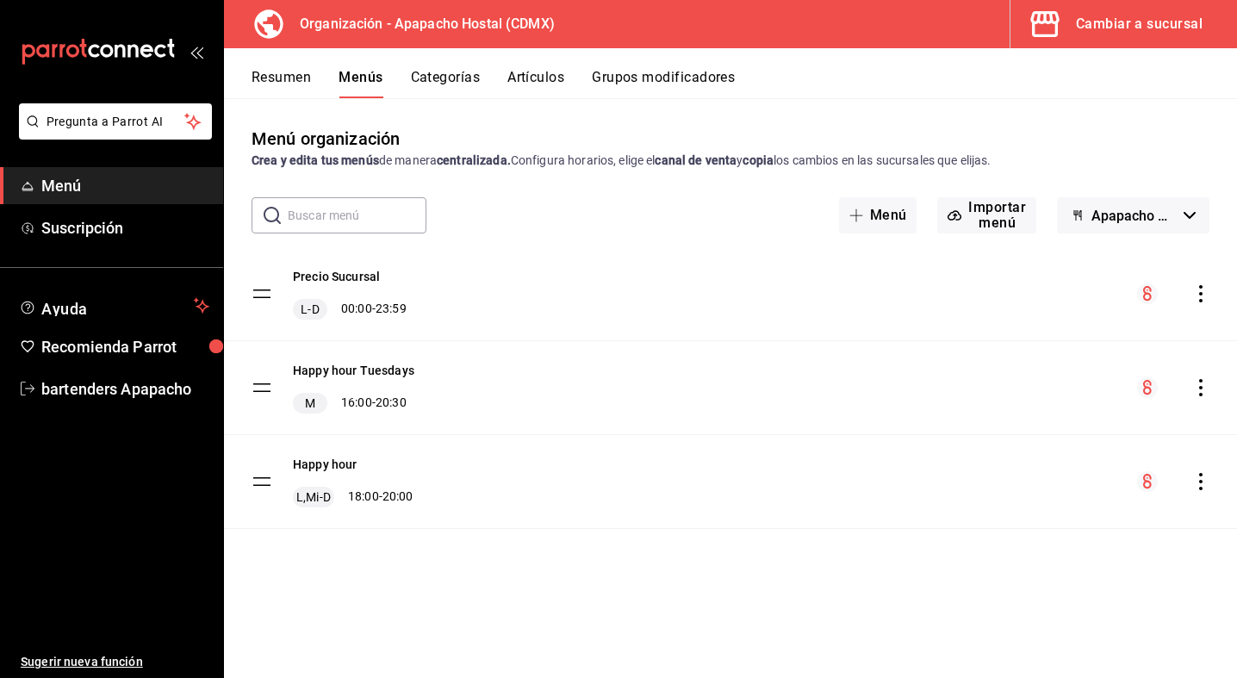
click at [1196, 295] on icon "actions" at bounding box center [1200, 293] width 17 height 17
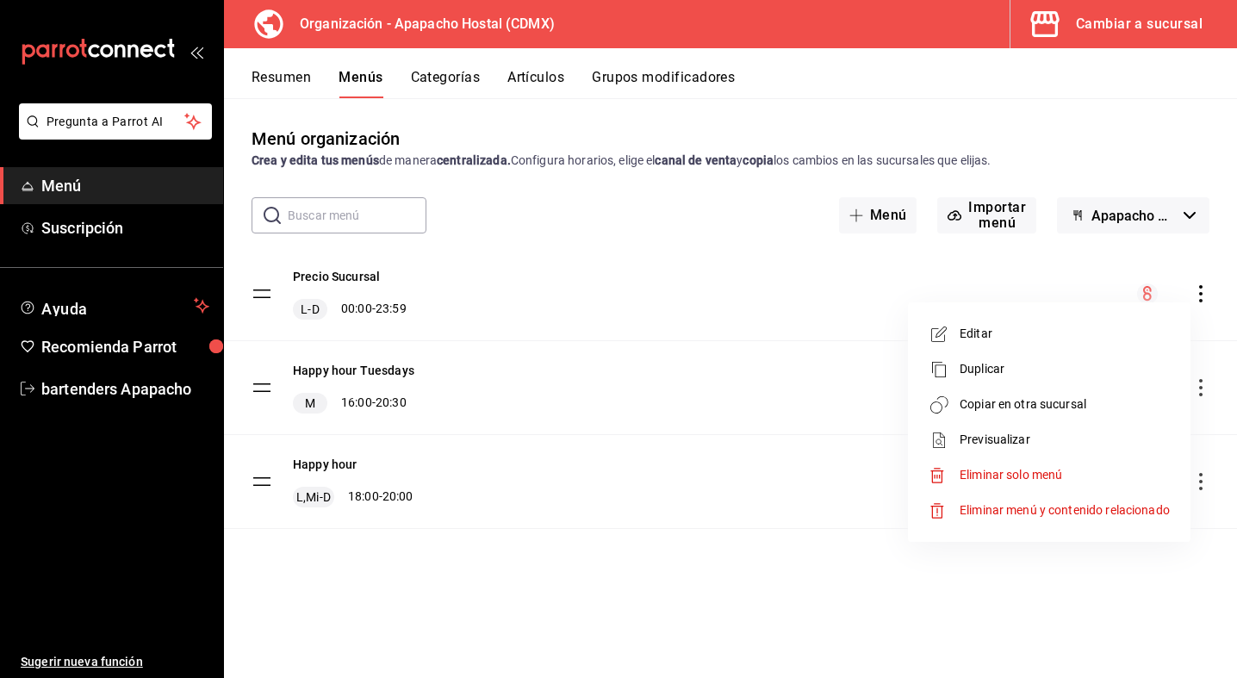
click at [1049, 404] on span "Copiar en otra sucursal" at bounding box center [1065, 404] width 210 height 18
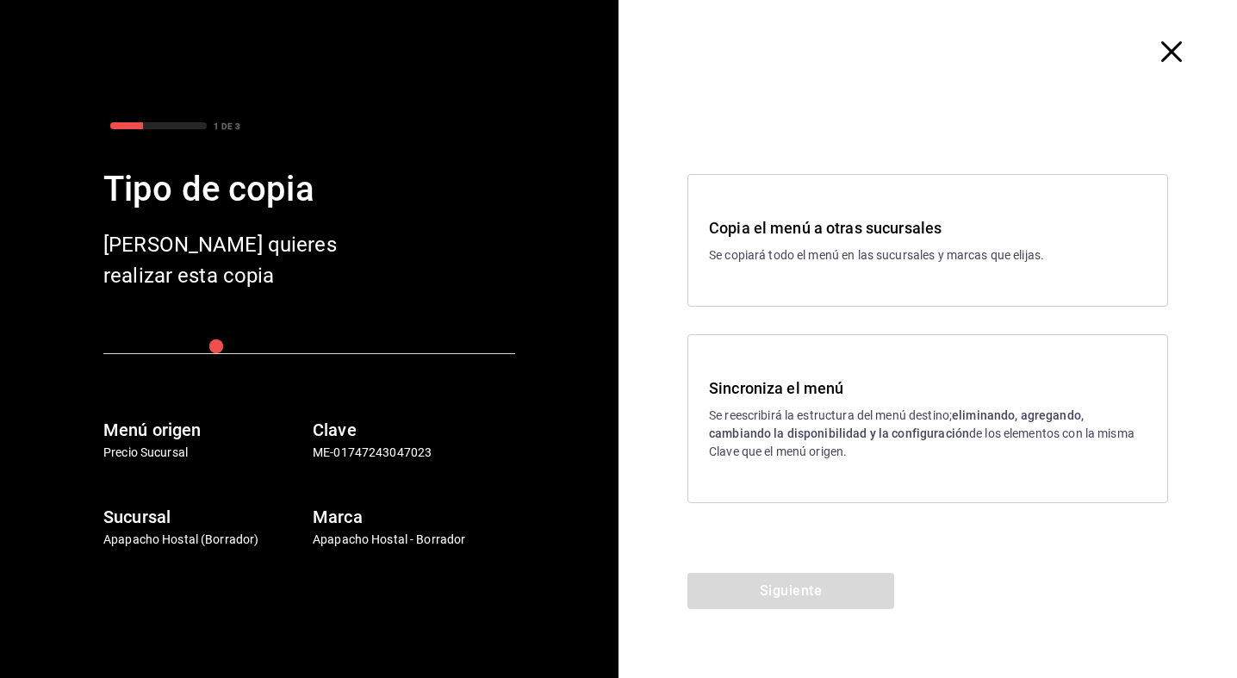
click at [862, 395] on h3 "Sincroniza el menú" at bounding box center [928, 387] width 438 height 23
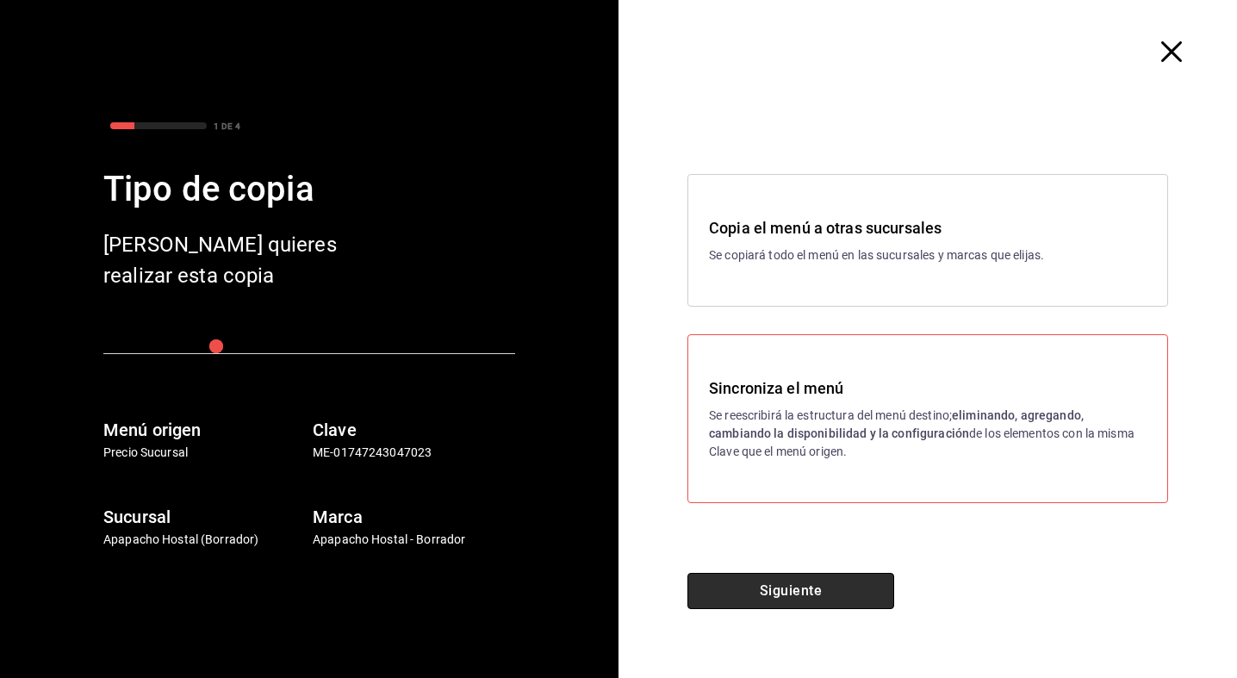
click at [824, 581] on button "Siguiente" at bounding box center [790, 591] width 207 height 36
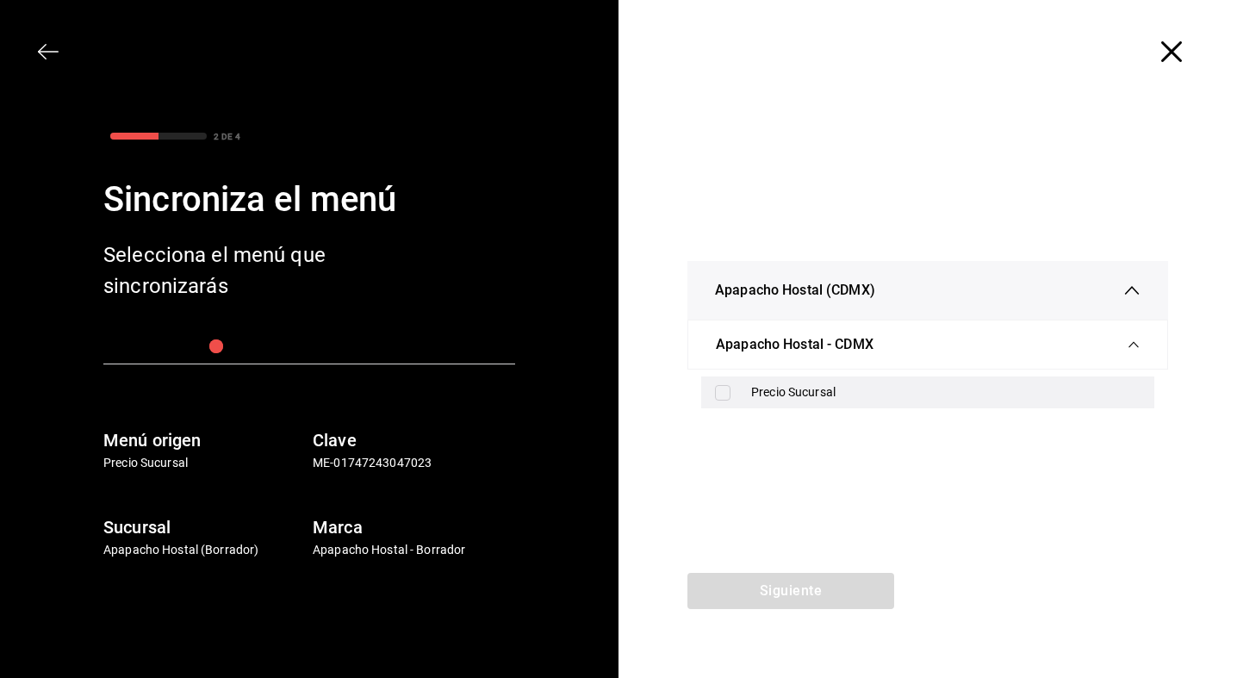
click at [724, 395] on input "checkbox" at bounding box center [723, 393] width 16 height 16
checkbox input "true"
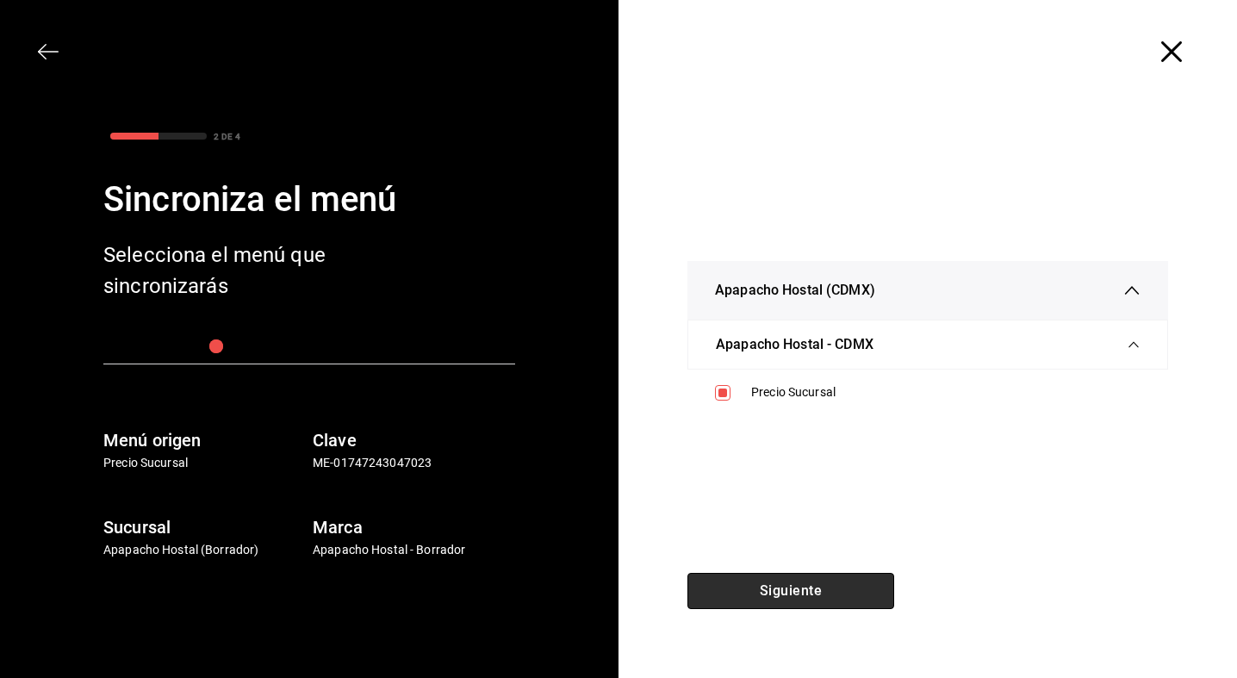
click at [815, 599] on button "Siguiente" at bounding box center [790, 591] width 207 height 36
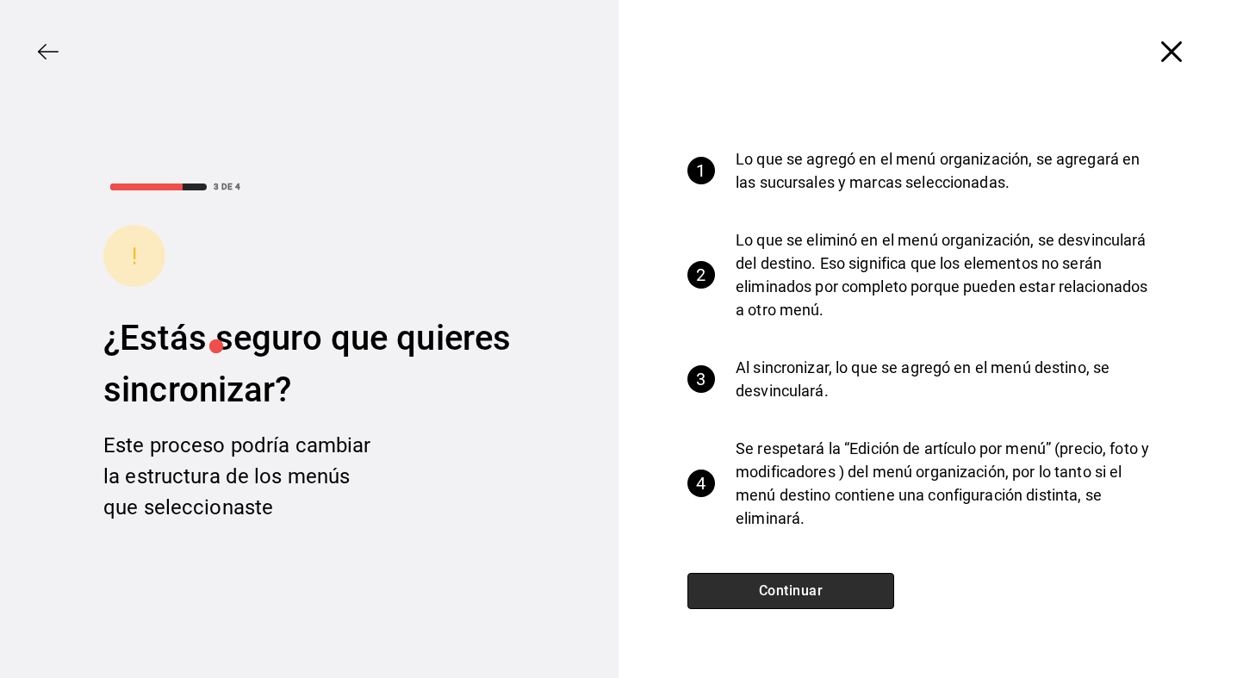
click at [815, 599] on button "Continuar" at bounding box center [790, 591] width 207 height 36
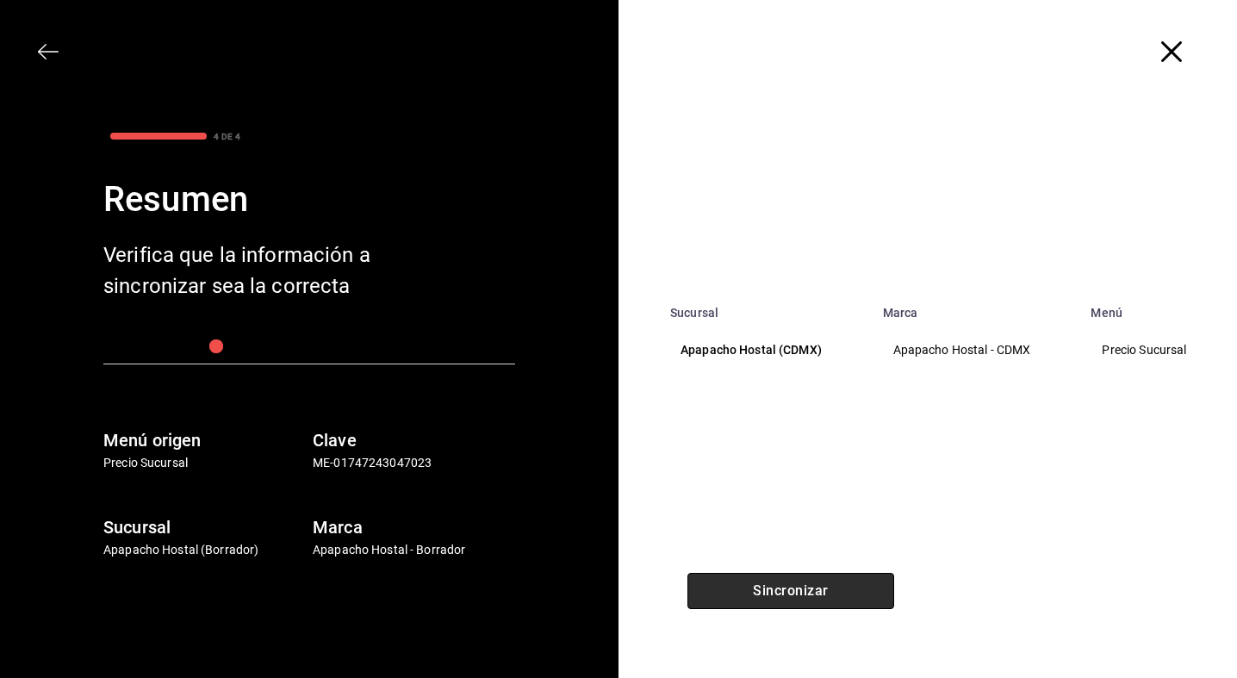
click at [751, 582] on button "Sincronizar" at bounding box center [790, 591] width 207 height 36
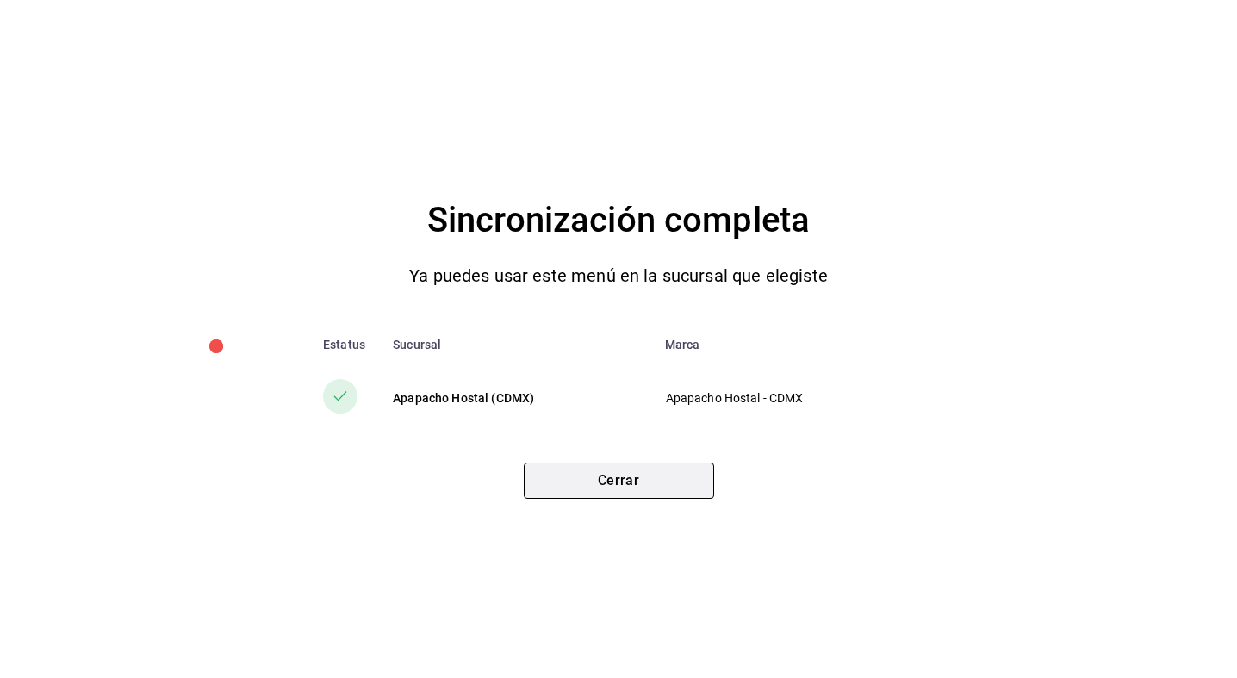
click at [628, 492] on button "Cerrar" at bounding box center [619, 481] width 190 height 36
